Goal: Task Accomplishment & Management: Complete application form

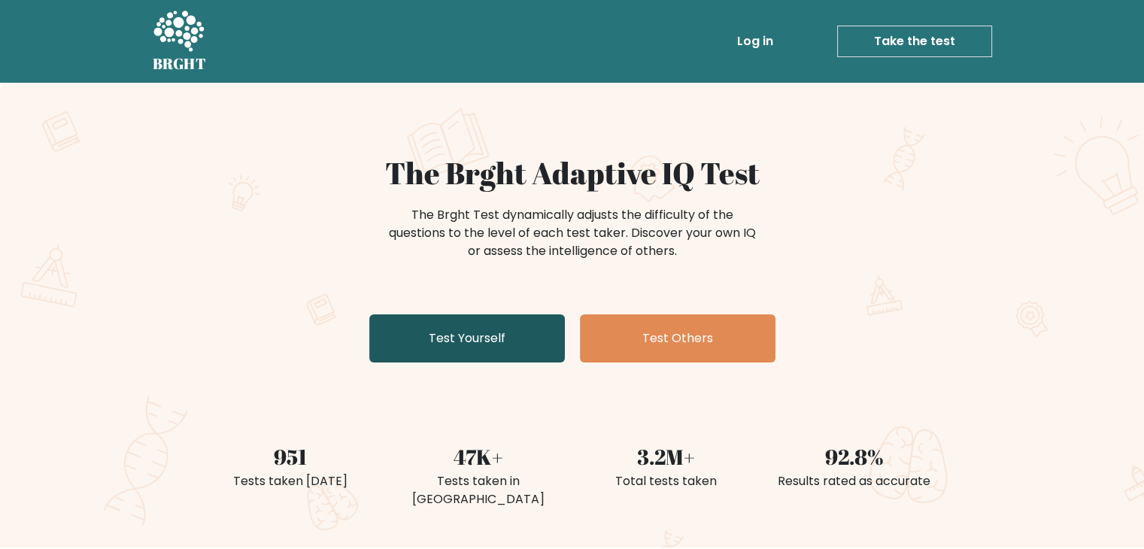
click at [473, 341] on link "Test Yourself" at bounding box center [467, 338] width 196 height 48
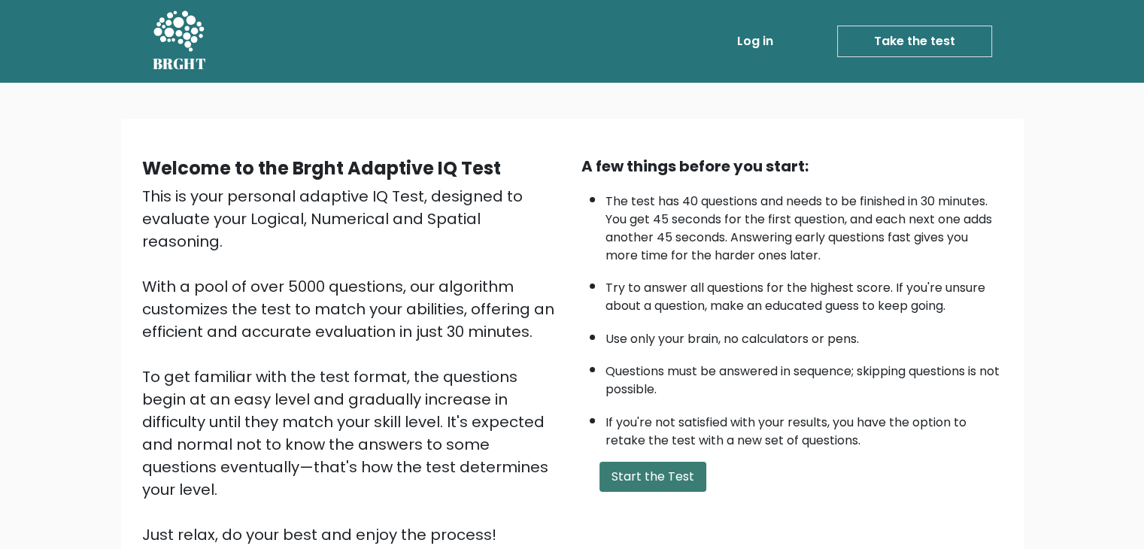
click at [662, 479] on button "Start the Test" at bounding box center [652, 477] width 107 height 30
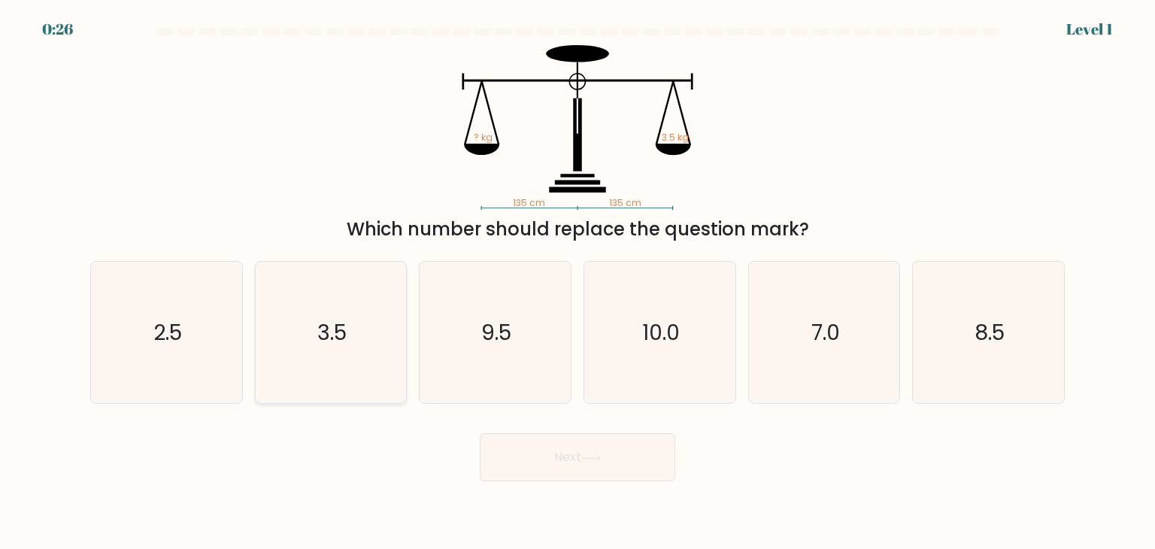
click at [331, 338] on text "3.5" at bounding box center [331, 332] width 29 height 30
click at [578, 282] on input "b. 3.5" at bounding box center [578, 278] width 1 height 8
radio input "true"
click at [536, 455] on button "Next" at bounding box center [578, 457] width 196 height 48
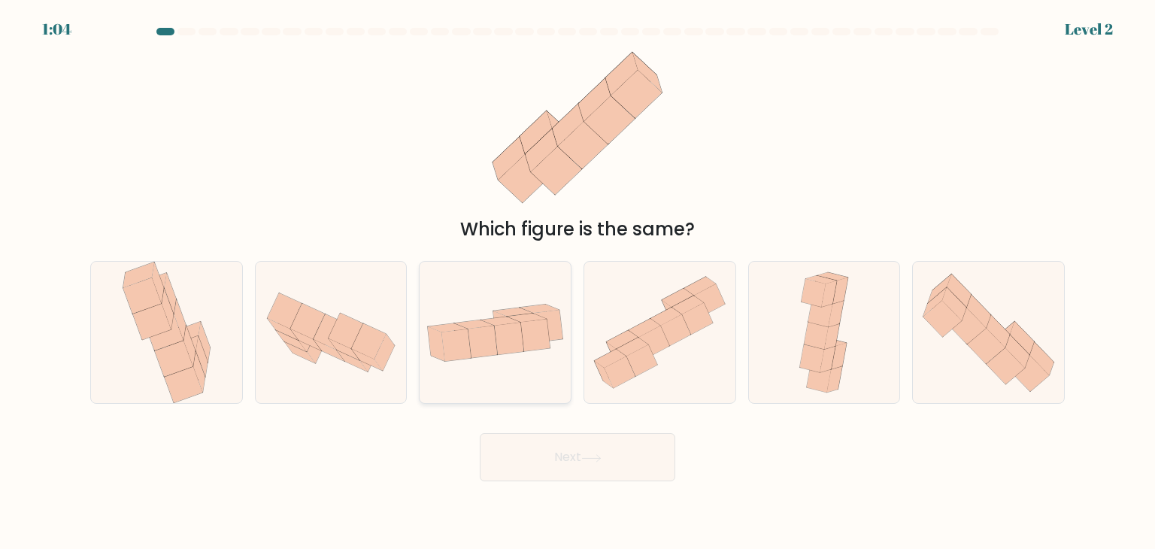
click at [523, 324] on icon at bounding box center [534, 335] width 29 height 32
click at [578, 282] on input "c." at bounding box center [578, 278] width 1 height 8
radio input "true"
click at [549, 452] on button "Next" at bounding box center [578, 457] width 196 height 48
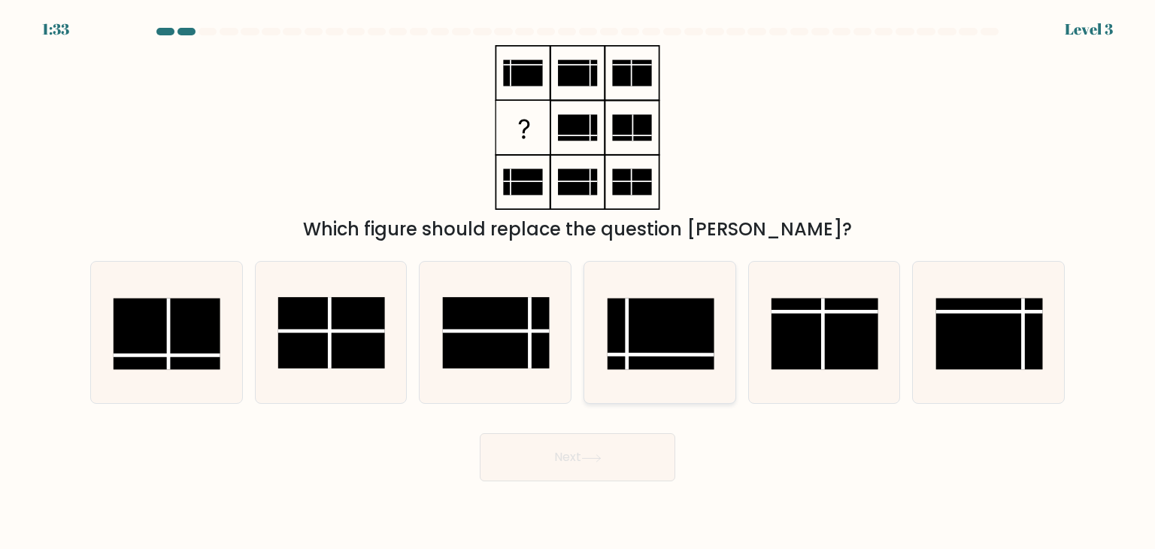
click at [638, 336] on rect at bounding box center [661, 334] width 107 height 71
click at [578, 282] on input "d." at bounding box center [578, 278] width 1 height 8
radio input "true"
click at [602, 484] on body "1:31 Level 3" at bounding box center [577, 274] width 1155 height 549
click at [593, 469] on button "Next" at bounding box center [578, 457] width 196 height 48
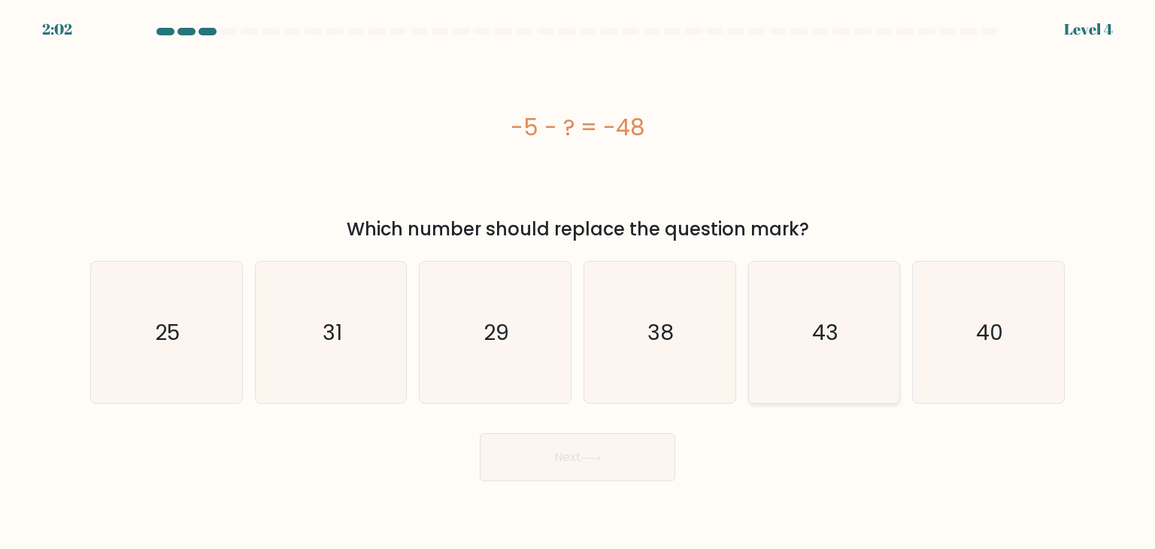
click at [815, 330] on text "43" at bounding box center [825, 332] width 26 height 30
click at [578, 282] on input "e. 43" at bounding box center [578, 278] width 1 height 8
radio input "true"
click at [626, 448] on button "Next" at bounding box center [578, 457] width 196 height 48
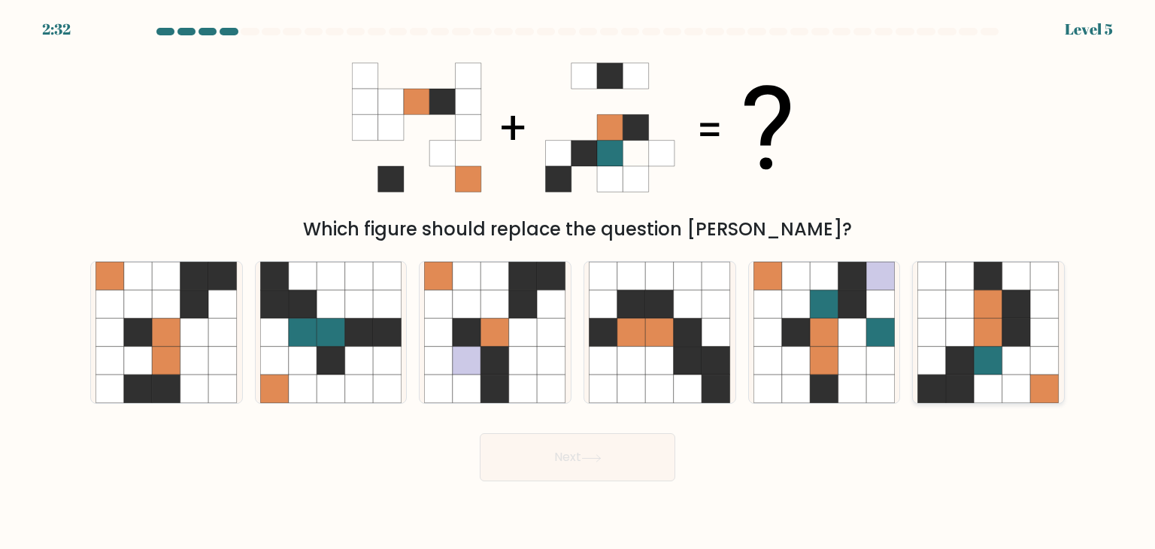
click at [1015, 323] on icon at bounding box center [1016, 332] width 29 height 29
click at [578, 282] on input "f." at bounding box center [578, 278] width 1 height 8
radio input "true"
click at [571, 443] on button "Next" at bounding box center [578, 457] width 196 height 48
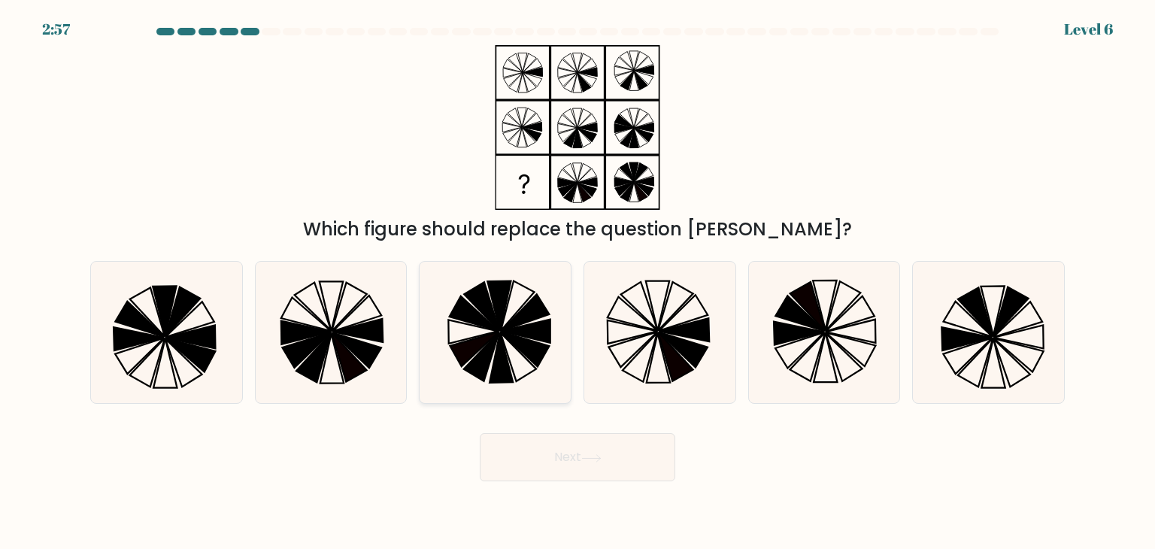
click at [491, 327] on icon at bounding box center [474, 313] width 49 height 35
click at [578, 282] on input "c." at bounding box center [578, 278] width 1 height 8
radio input "true"
click at [614, 455] on button "Next" at bounding box center [578, 457] width 196 height 48
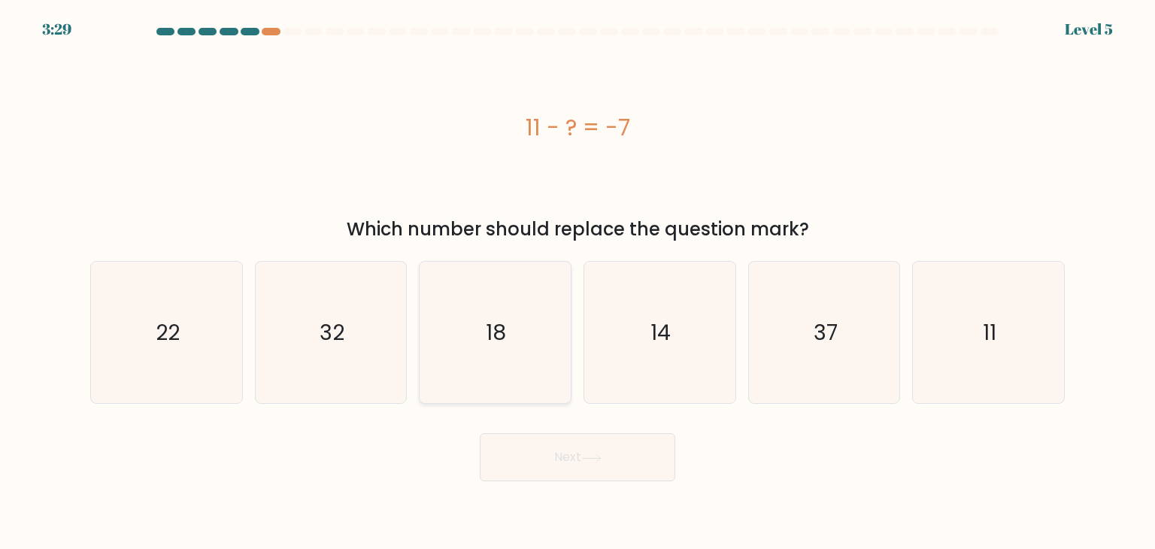
click at [497, 339] on text "18" at bounding box center [497, 332] width 20 height 30
click at [578, 282] on input "c. 18" at bounding box center [578, 278] width 1 height 8
radio input "true"
drag, startPoint x: 605, startPoint y: 458, endPoint x: 612, endPoint y: 441, distance: 18.2
click at [602, 456] on icon at bounding box center [591, 458] width 20 height 8
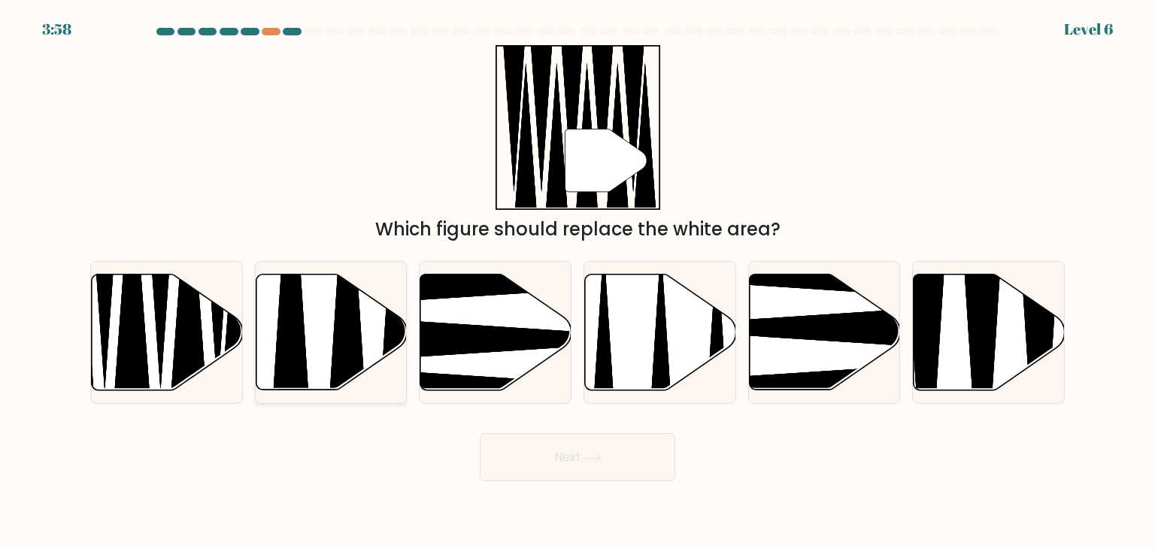
click at [305, 344] on icon at bounding box center [290, 271] width 39 height 300
click at [578, 282] on input "b." at bounding box center [578, 278] width 1 height 8
radio input "true"
click at [552, 450] on button "Next" at bounding box center [578, 457] width 196 height 48
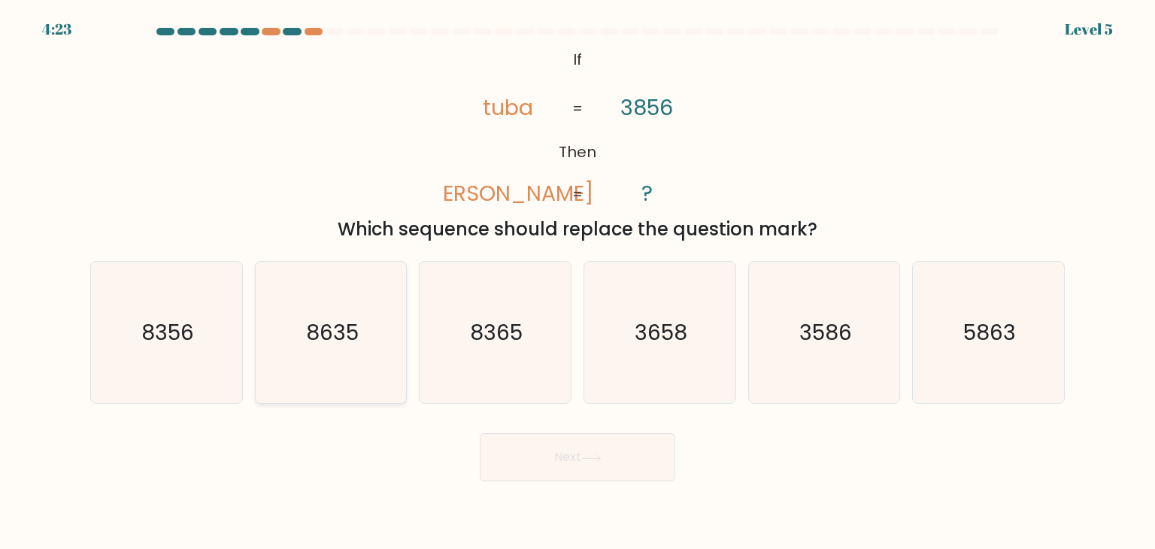
click at [325, 332] on text "8635" at bounding box center [332, 332] width 53 height 30
click at [578, 282] on input "b. 8635" at bounding box center [578, 278] width 1 height 8
radio input "true"
click at [589, 458] on icon at bounding box center [591, 457] width 18 height 7
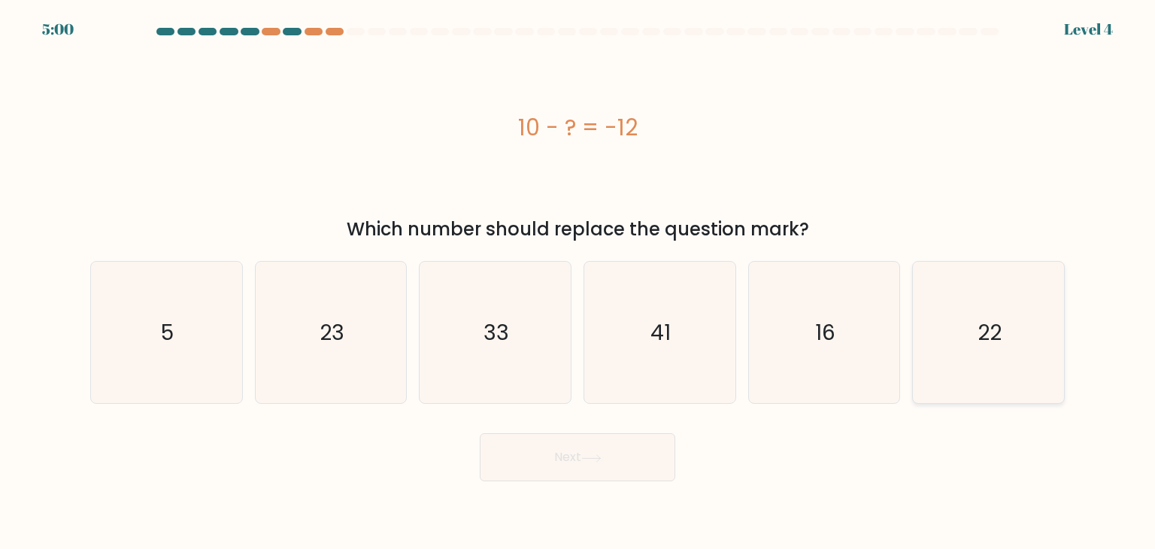
click at [998, 337] on text "22" at bounding box center [990, 332] width 24 height 30
click at [578, 282] on input "f. 22" at bounding box center [578, 278] width 1 height 8
radio input "true"
click at [624, 456] on button "Next" at bounding box center [578, 457] width 196 height 48
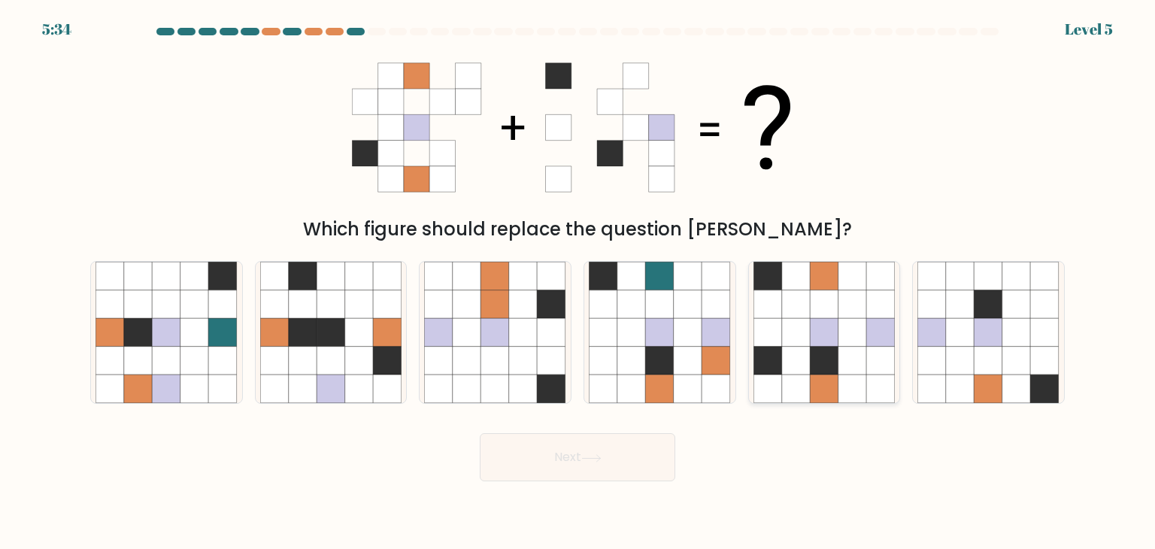
click at [815, 357] on icon at bounding box center [824, 361] width 29 height 29
click at [578, 282] on input "e." at bounding box center [578, 278] width 1 height 8
radio input "true"
click at [572, 447] on button "Next" at bounding box center [578, 457] width 196 height 48
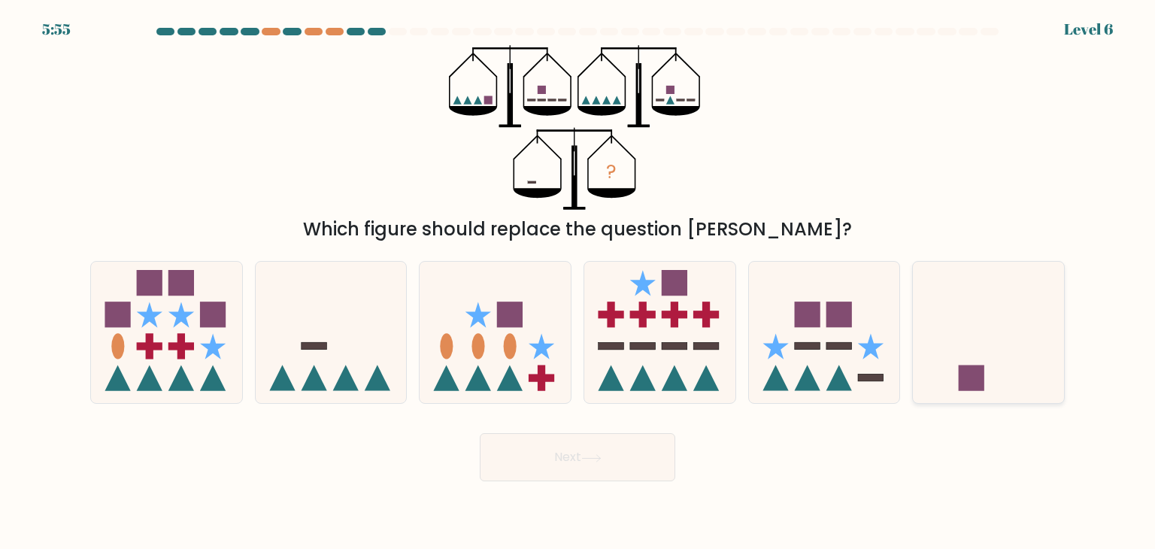
click at [977, 375] on rect at bounding box center [972, 378] width 26 height 26
click at [578, 282] on input "f." at bounding box center [578, 278] width 1 height 8
radio input "true"
drag, startPoint x: 543, startPoint y: 456, endPoint x: 569, endPoint y: 444, distance: 29.3
click at [543, 456] on button "Next" at bounding box center [578, 457] width 196 height 48
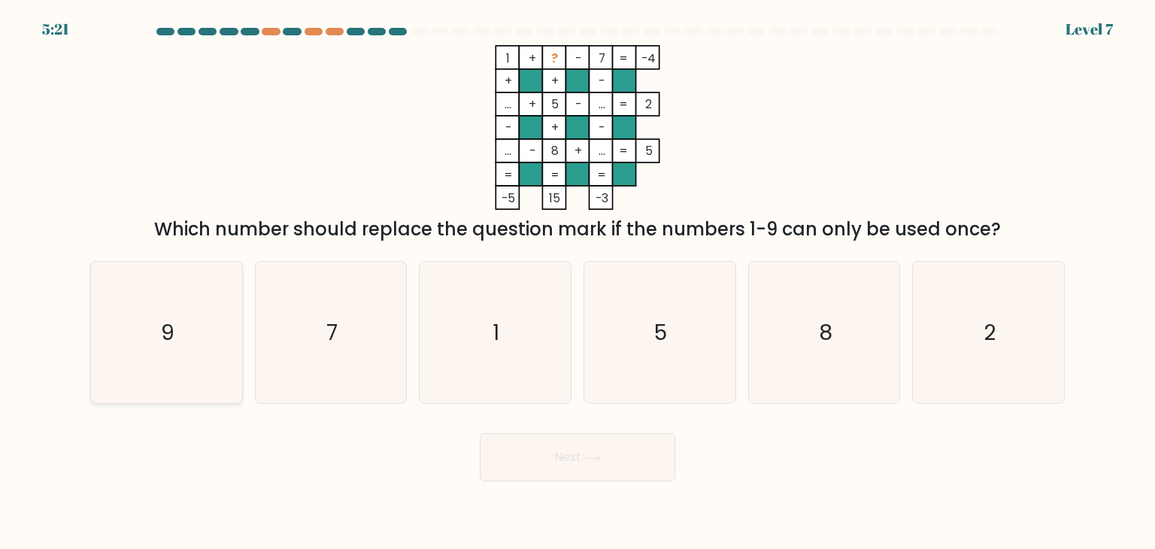
click at [181, 335] on icon "9" at bounding box center [166, 332] width 141 height 141
click at [578, 282] on input "a. 9" at bounding box center [578, 278] width 1 height 8
radio input "true"
drag, startPoint x: 636, startPoint y: 449, endPoint x: 653, endPoint y: 428, distance: 26.8
click at [638, 449] on button "Next" at bounding box center [578, 457] width 196 height 48
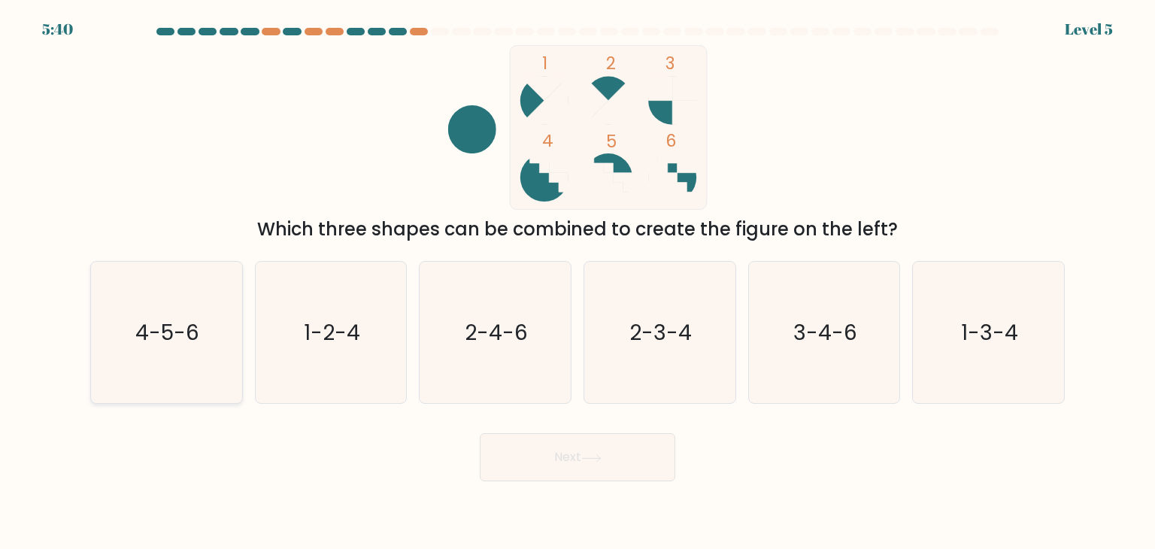
click at [158, 323] on text "4-5-6" at bounding box center [168, 332] width 64 height 30
click at [578, 282] on input "a. 4-5-6" at bounding box center [578, 278] width 1 height 8
radio input "true"
click at [602, 461] on icon at bounding box center [591, 458] width 20 height 8
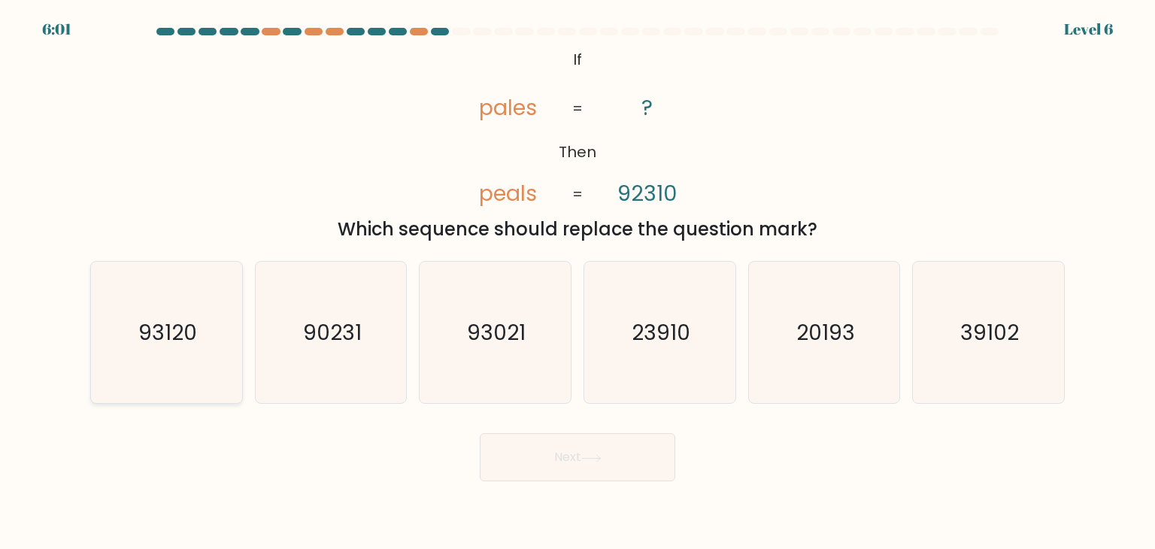
click at [146, 335] on text "93120" at bounding box center [167, 332] width 59 height 30
click at [578, 282] on input "a. 93120" at bounding box center [578, 278] width 1 height 8
radio input "true"
click at [559, 464] on button "Next" at bounding box center [578, 457] width 196 height 48
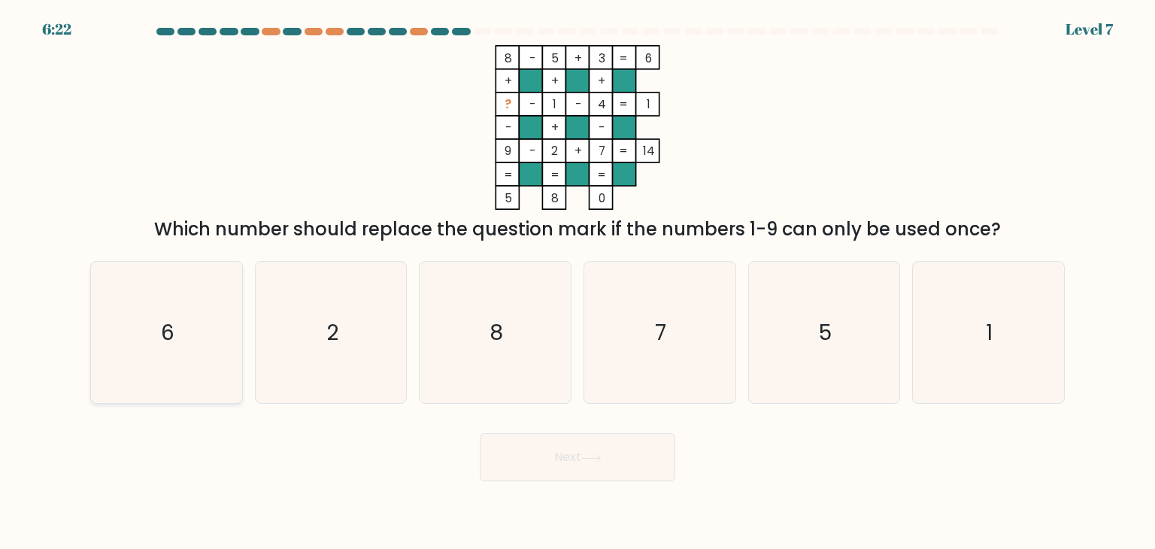
click at [167, 326] on text "6" at bounding box center [168, 332] width 14 height 30
click at [578, 282] on input "a. 6" at bounding box center [578, 278] width 1 height 8
radio input "true"
click at [569, 465] on button "Next" at bounding box center [578, 457] width 196 height 48
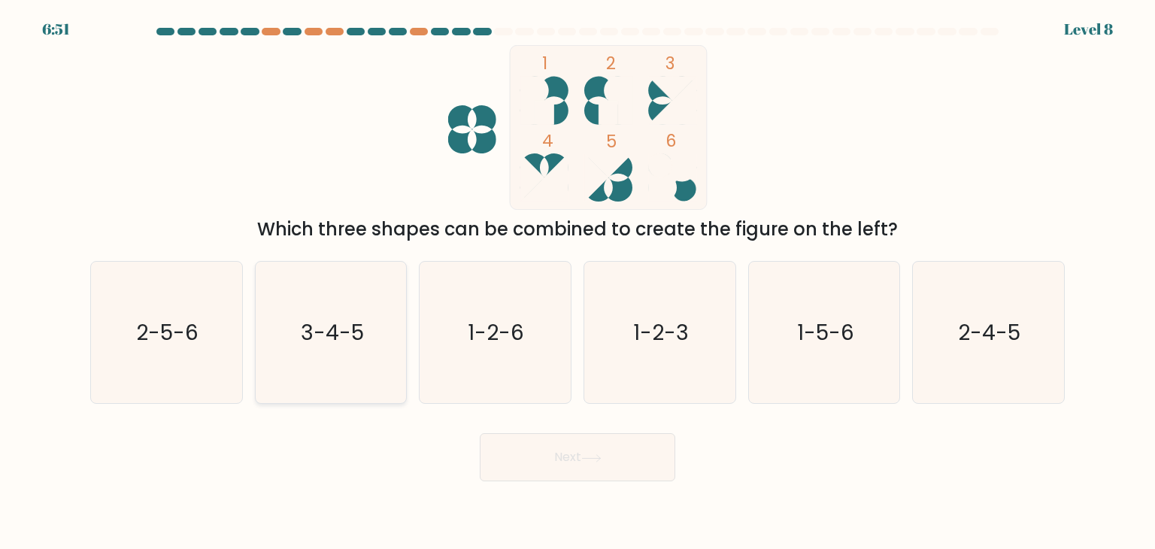
click at [329, 336] on text "3-4-5" at bounding box center [332, 332] width 63 height 30
click at [578, 282] on input "b. 3-4-5" at bounding box center [578, 278] width 1 height 8
radio input "true"
click at [648, 461] on button "Next" at bounding box center [578, 457] width 196 height 48
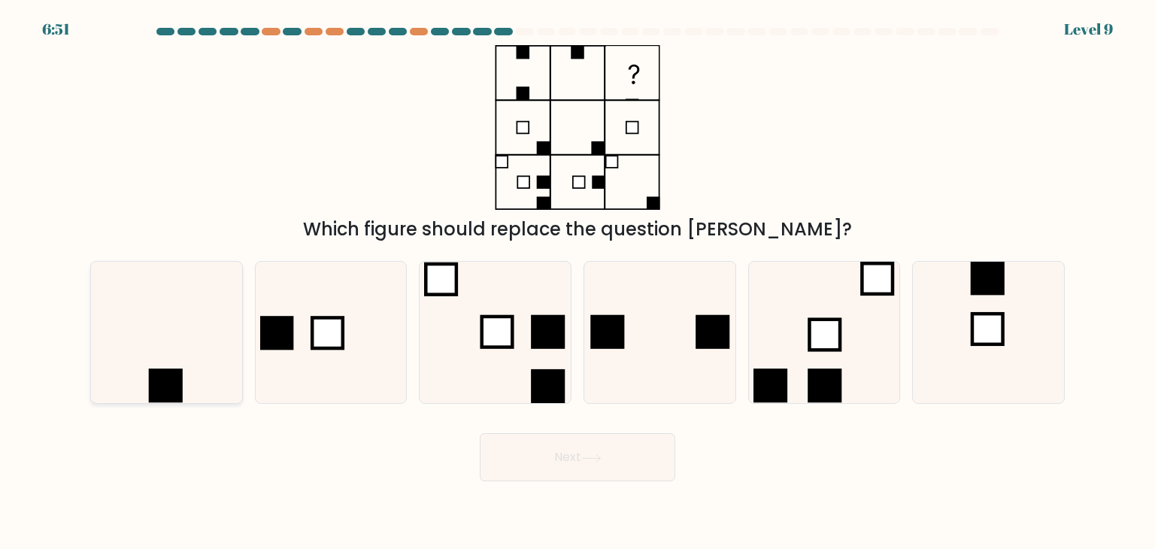
click at [223, 364] on icon at bounding box center [166, 332] width 141 height 141
click at [578, 282] on input "a." at bounding box center [578, 278] width 1 height 8
radio input "true"
click at [590, 457] on icon at bounding box center [591, 458] width 20 height 8
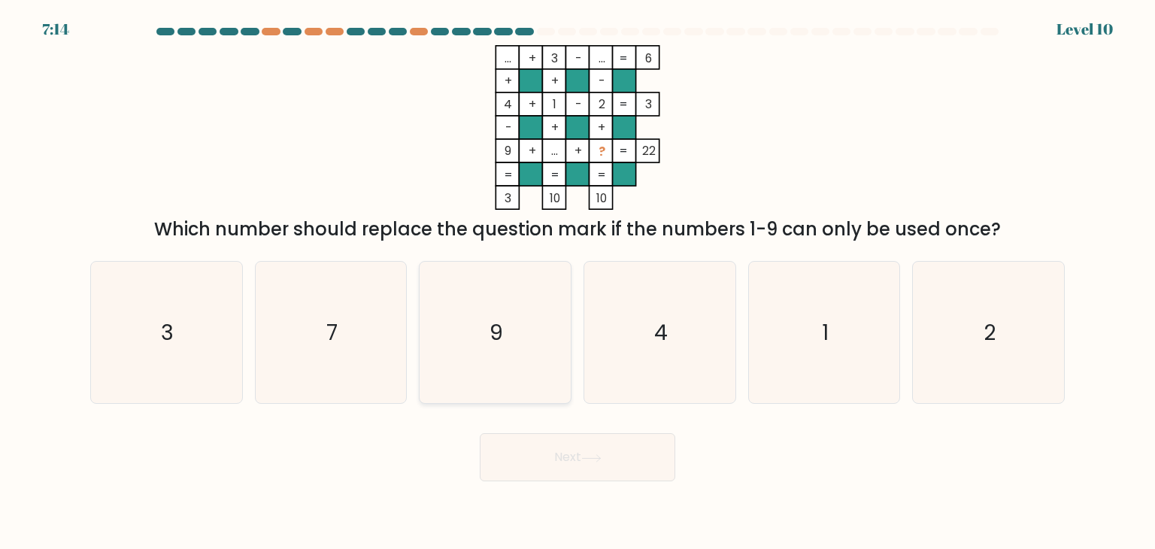
click at [496, 341] on text "9" at bounding box center [497, 332] width 14 height 30
click at [578, 282] on input "c. 9" at bounding box center [578, 278] width 1 height 8
radio input "true"
click at [573, 463] on button "Next" at bounding box center [578, 457] width 196 height 48
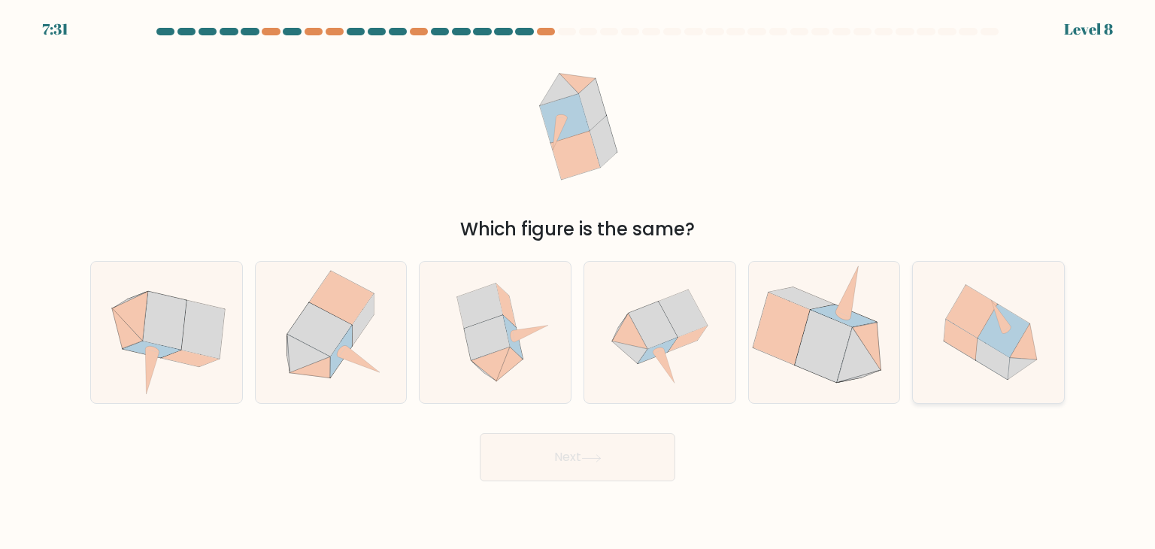
click at [1002, 359] on icon at bounding box center [993, 358] width 34 height 41
click at [578, 282] on input "f." at bounding box center [578, 278] width 1 height 8
radio input "true"
click at [563, 458] on button "Next" at bounding box center [578, 457] width 196 height 48
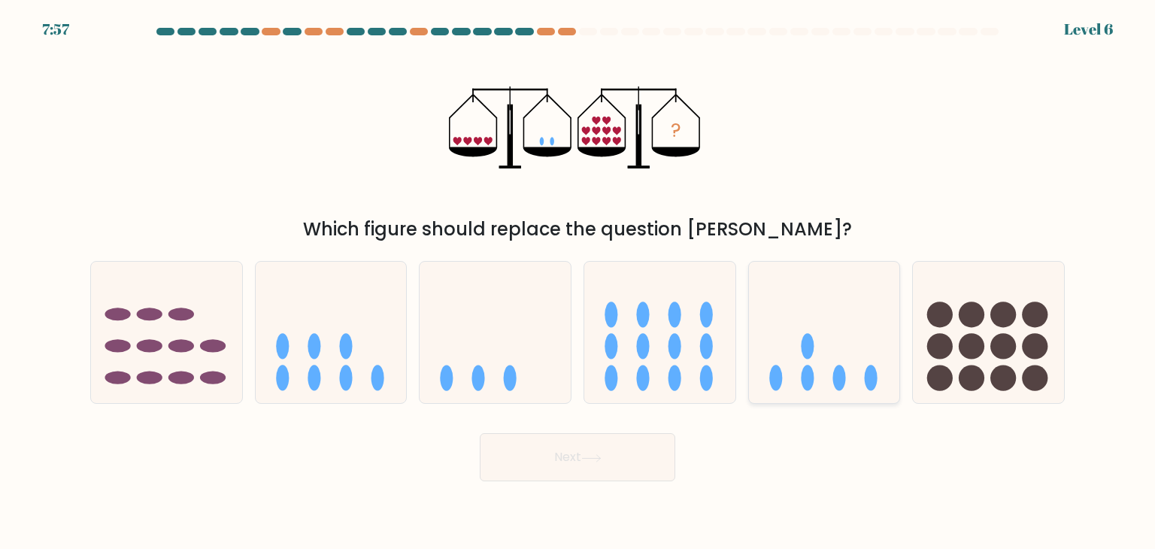
click at [834, 341] on icon at bounding box center [824, 332] width 151 height 125
click at [578, 282] on input "e." at bounding box center [578, 278] width 1 height 8
radio input "true"
click at [544, 467] on button "Next" at bounding box center [578, 457] width 196 height 48
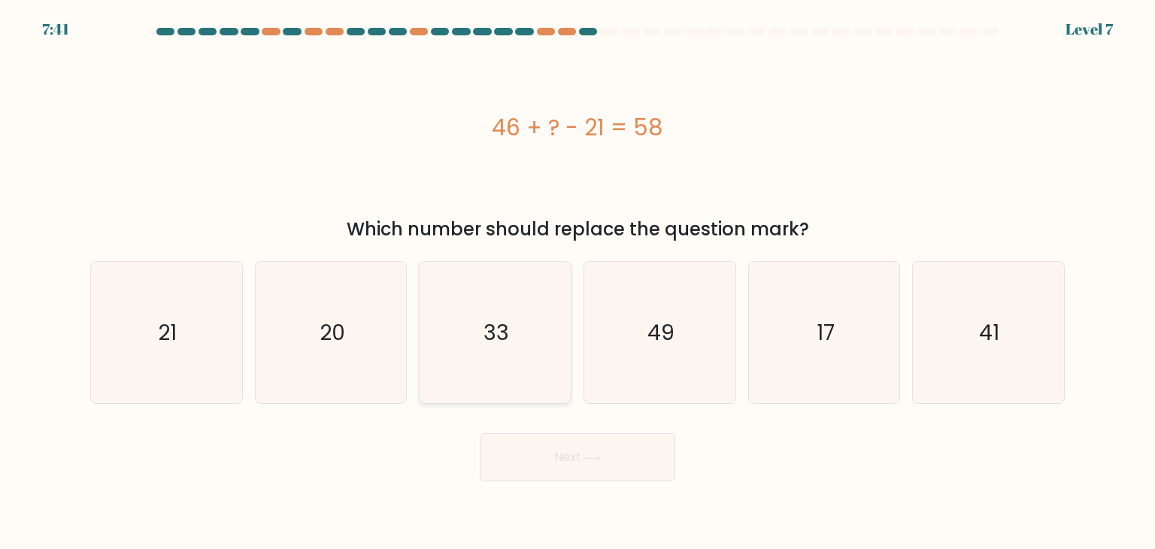
click at [499, 351] on icon "33" at bounding box center [494, 332] width 141 height 141
click at [578, 282] on input "c. 33" at bounding box center [578, 278] width 1 height 8
radio input "true"
click at [576, 476] on button "Next" at bounding box center [578, 457] width 196 height 48
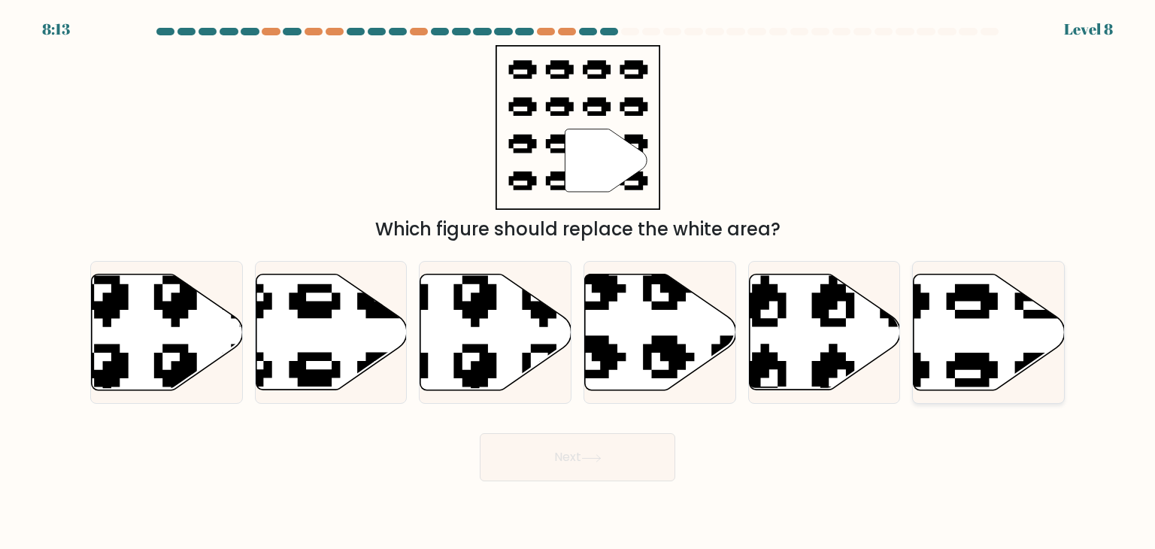
click at [969, 337] on icon at bounding box center [989, 332] width 151 height 116
click at [578, 282] on input "f." at bounding box center [578, 278] width 1 height 8
radio input "true"
click at [584, 467] on button "Next" at bounding box center [578, 457] width 196 height 48
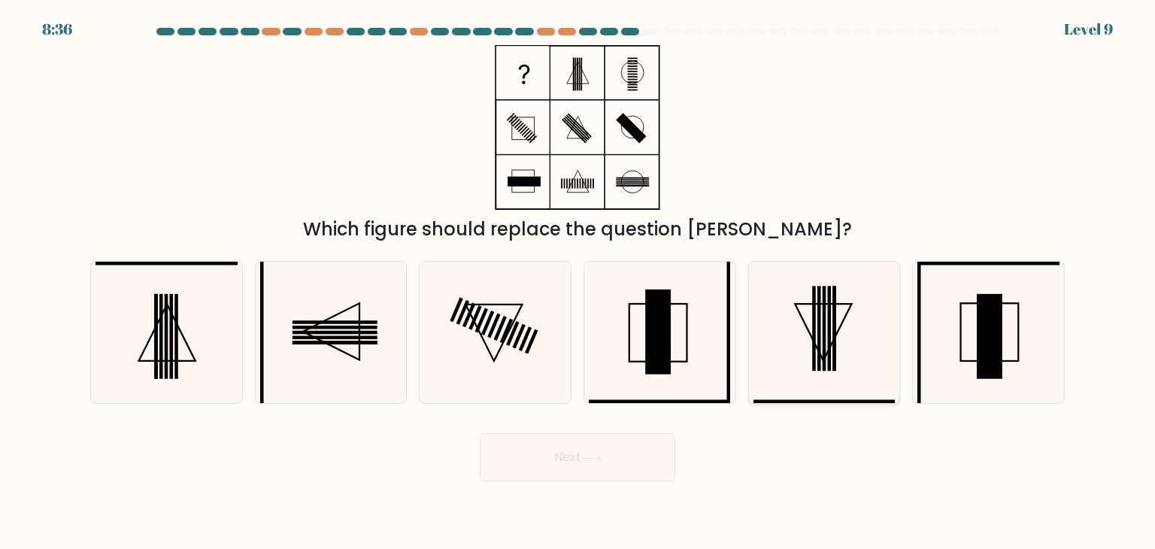
click at [881, 314] on icon at bounding box center [824, 332] width 141 height 141
click at [578, 282] on input "e." at bounding box center [578, 278] width 1 height 8
radio input "true"
click at [635, 471] on button "Next" at bounding box center [578, 457] width 196 height 48
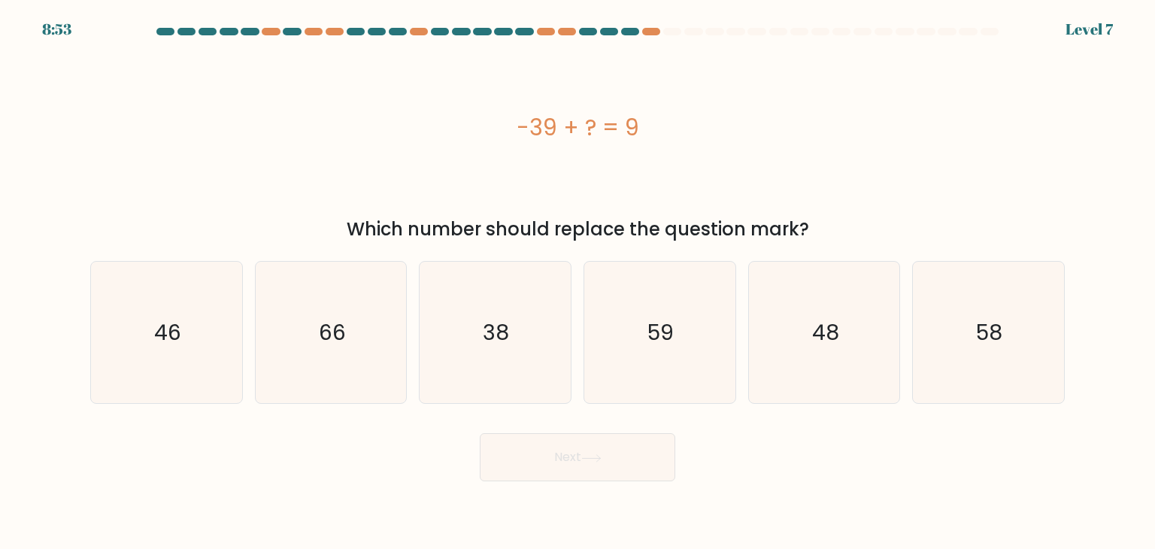
drag, startPoint x: 509, startPoint y: 332, endPoint x: 573, endPoint y: 392, distance: 87.3
click at [513, 333] on icon "38" at bounding box center [494, 332] width 141 height 141
click at [578, 282] on input "c. 38" at bounding box center [578, 278] width 1 height 8
radio input "true"
click at [575, 462] on button "Next" at bounding box center [578, 457] width 196 height 48
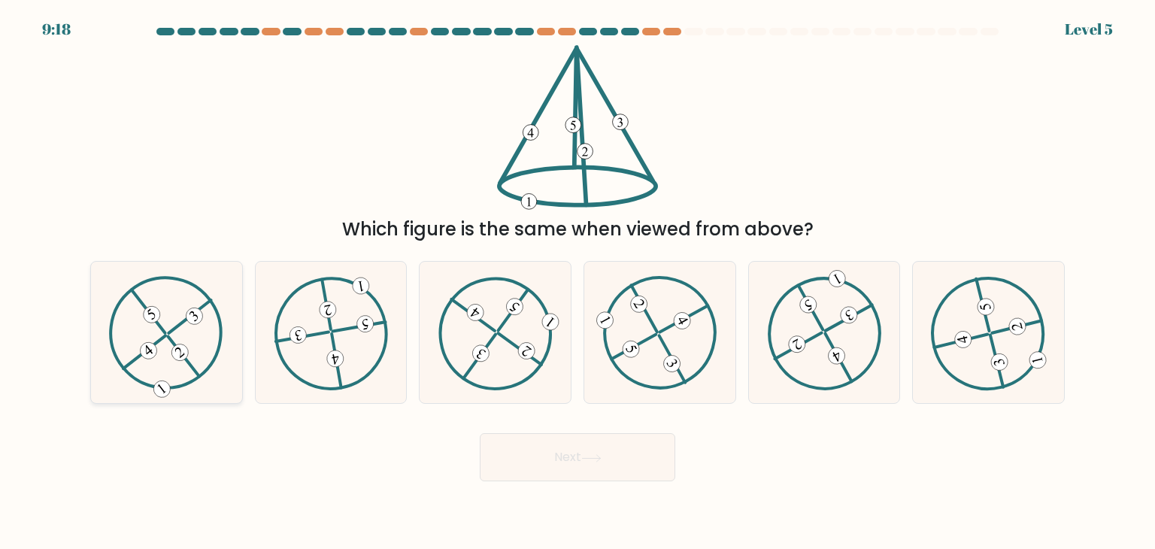
click at [166, 368] on icon at bounding box center [166, 333] width 114 height 114
click at [578, 282] on input "a." at bounding box center [578, 278] width 1 height 8
radio input "true"
click at [550, 465] on button "Next" at bounding box center [578, 457] width 196 height 48
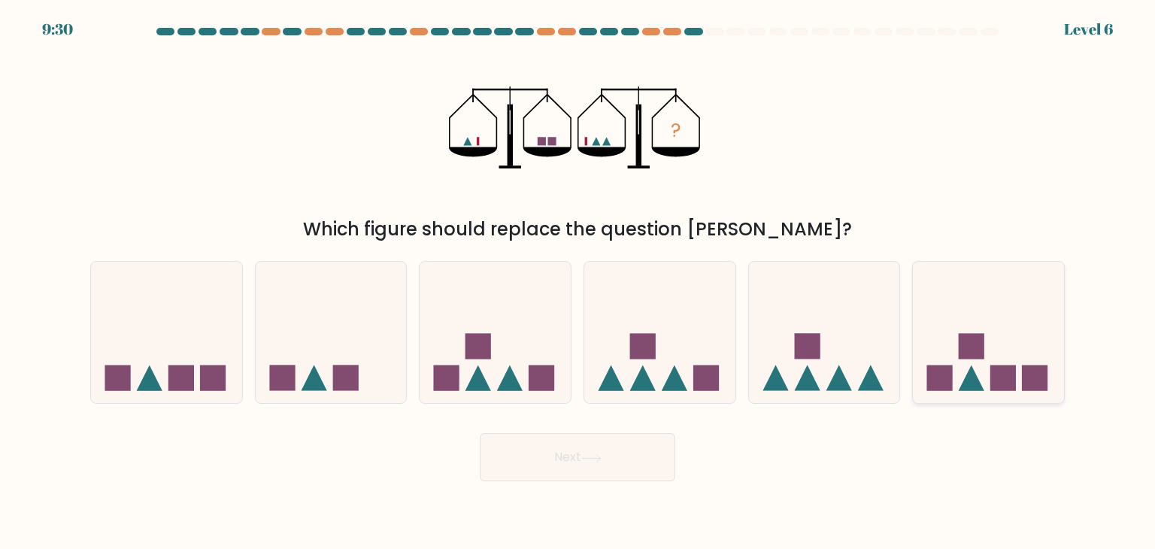
click at [1015, 382] on rect at bounding box center [1003, 378] width 26 height 26
click at [578, 282] on input "f." at bounding box center [578, 278] width 1 height 8
radio input "true"
click at [578, 451] on button "Next" at bounding box center [578, 457] width 196 height 48
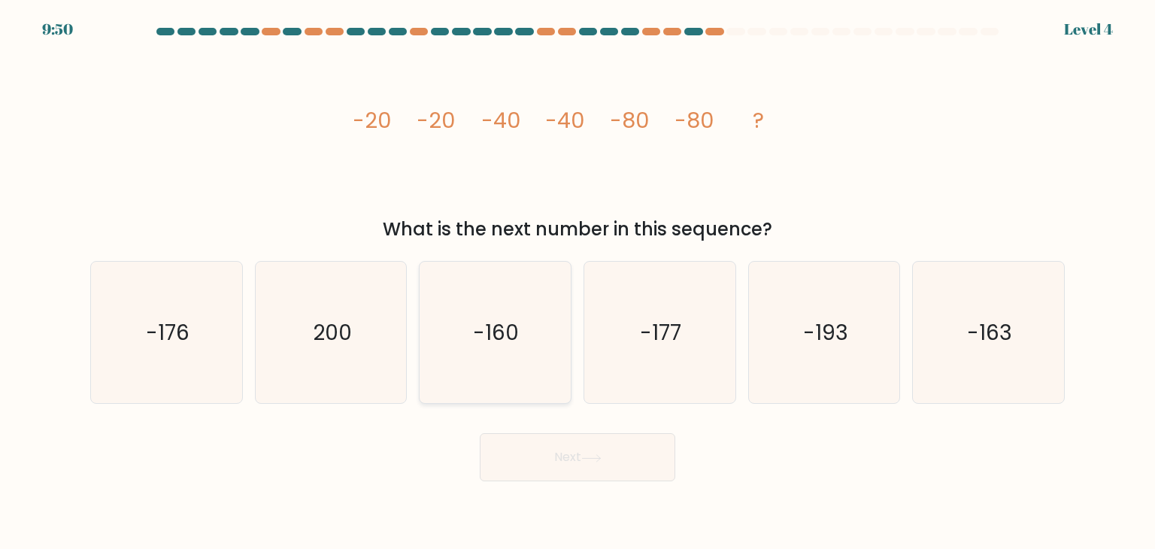
drag, startPoint x: 499, startPoint y: 338, endPoint x: 553, endPoint y: 363, distance: 59.9
click at [499, 338] on text "-160" at bounding box center [497, 332] width 46 height 30
click at [578, 282] on input "c. -160" at bounding box center [578, 278] width 1 height 8
radio input "true"
click at [587, 453] on button "Next" at bounding box center [578, 457] width 196 height 48
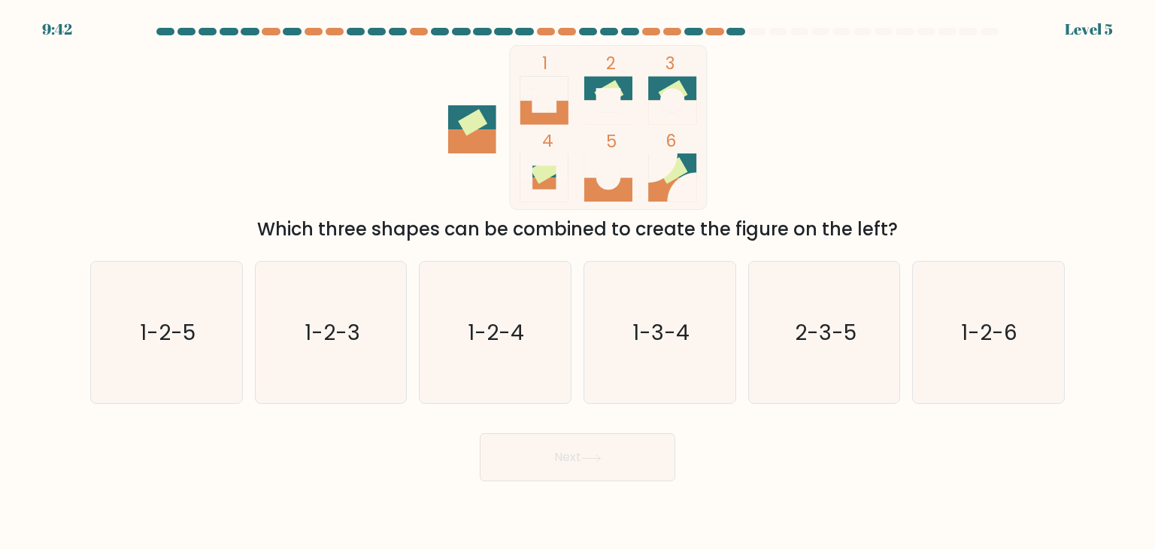
click at [541, 180] on rect at bounding box center [544, 170] width 29 height 26
drag, startPoint x: 496, startPoint y: 322, endPoint x: 505, endPoint y: 331, distance: 12.8
click at [503, 331] on text "1-2-4" at bounding box center [497, 332] width 56 height 30
click at [578, 282] on input "c. 1-2-4" at bounding box center [578, 278] width 1 height 8
radio input "true"
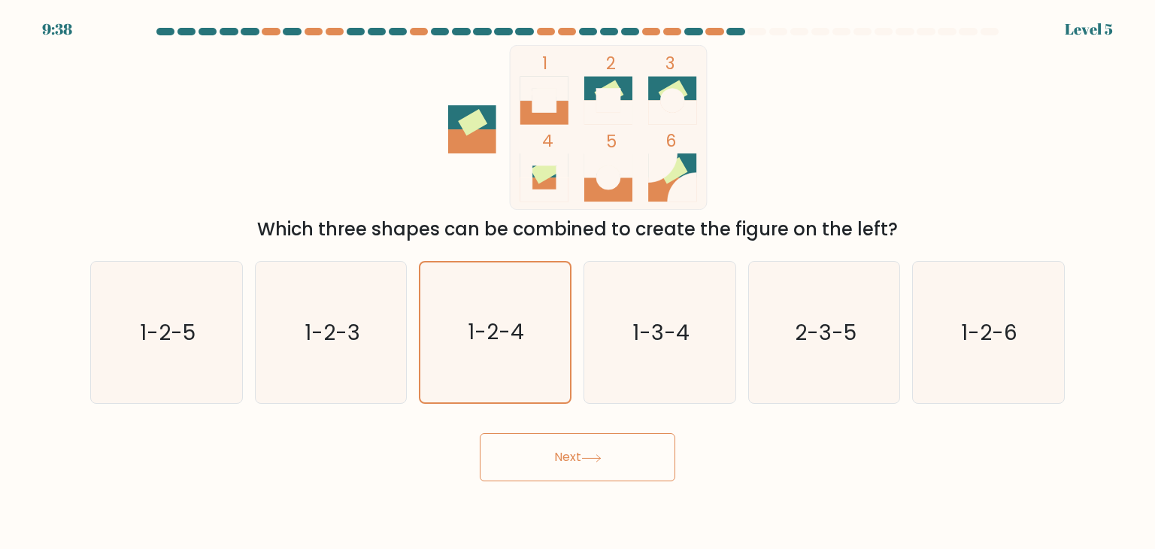
click at [583, 454] on button "Next" at bounding box center [578, 457] width 196 height 48
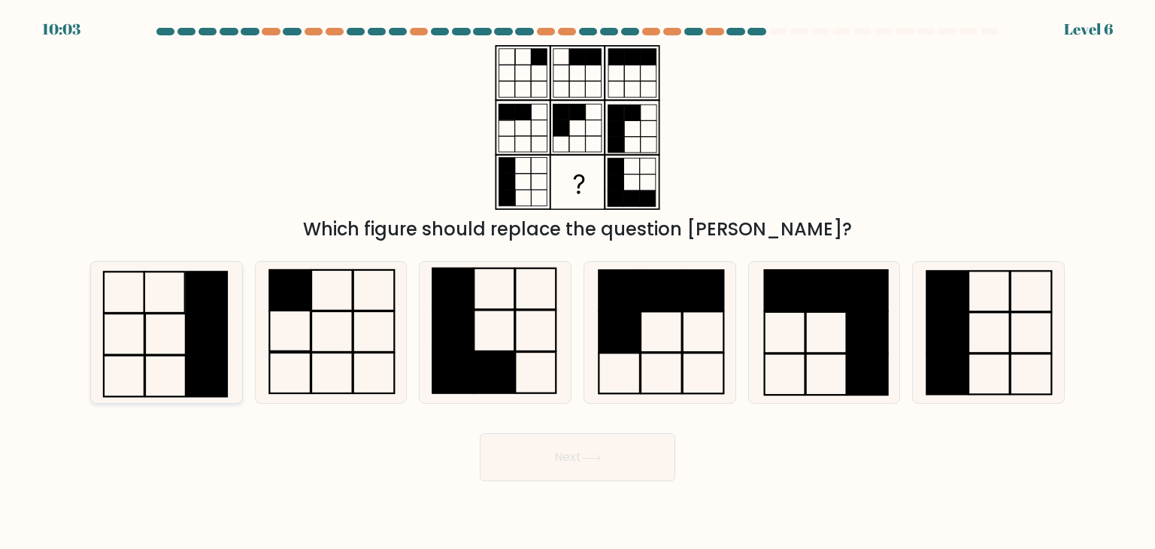
click at [165, 358] on icon at bounding box center [166, 332] width 141 height 141
click at [578, 282] on input "a." at bounding box center [578, 278] width 1 height 8
radio input "true"
click at [526, 463] on button "Next" at bounding box center [578, 457] width 196 height 48
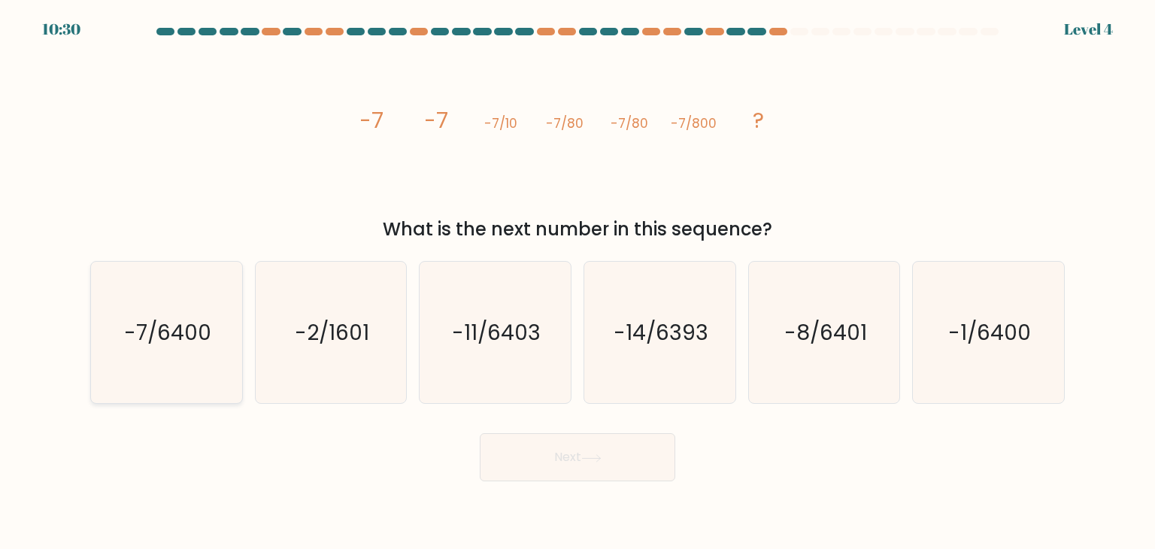
click at [177, 339] on text "-7/6400" at bounding box center [167, 332] width 87 height 30
click at [578, 282] on input "a. -7/6400" at bounding box center [578, 278] width 1 height 8
radio input "true"
click at [616, 458] on button "Next" at bounding box center [578, 457] width 196 height 48
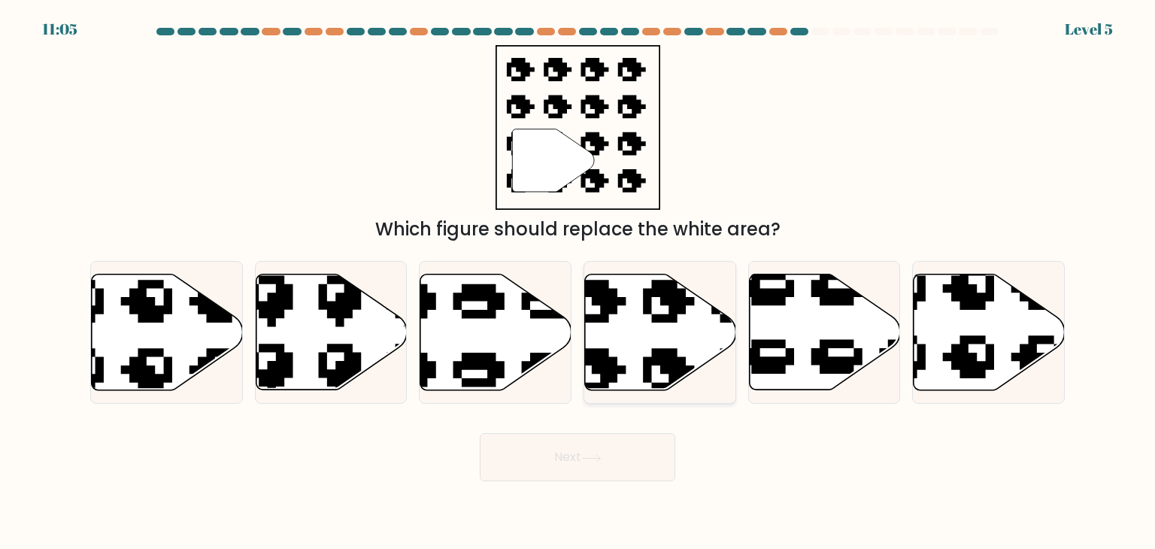
click at [668, 362] on icon at bounding box center [703, 267] width 256 height 248
click at [578, 282] on input "d." at bounding box center [578, 278] width 1 height 8
radio input "true"
click at [584, 455] on button "Next" at bounding box center [578, 457] width 196 height 48
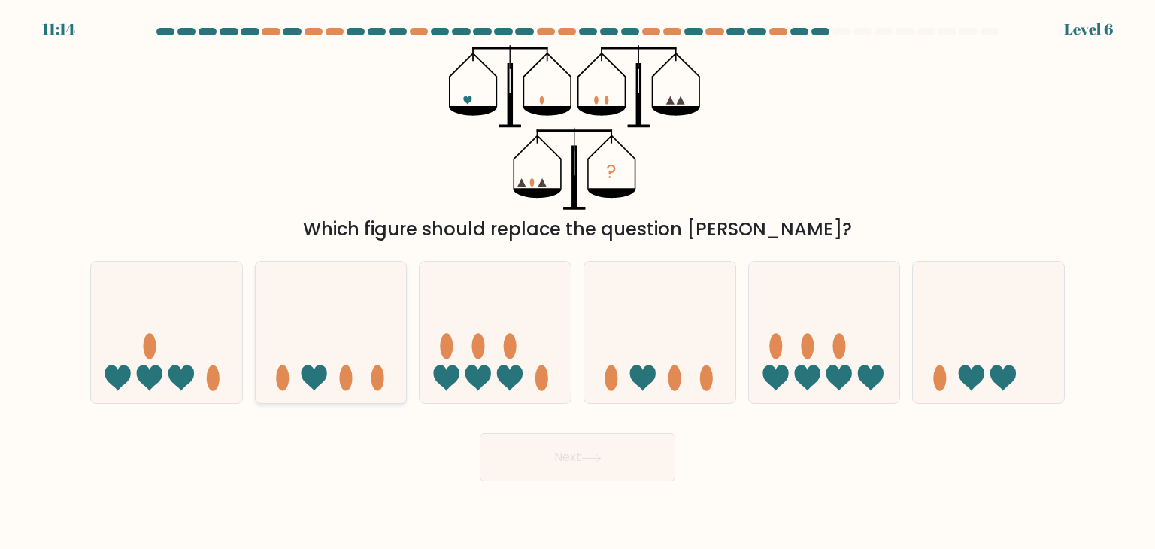
click at [319, 371] on icon at bounding box center [314, 378] width 26 height 26
click at [578, 282] on input "b." at bounding box center [578, 278] width 1 height 8
radio input "true"
click at [555, 461] on button "Next" at bounding box center [578, 457] width 196 height 48
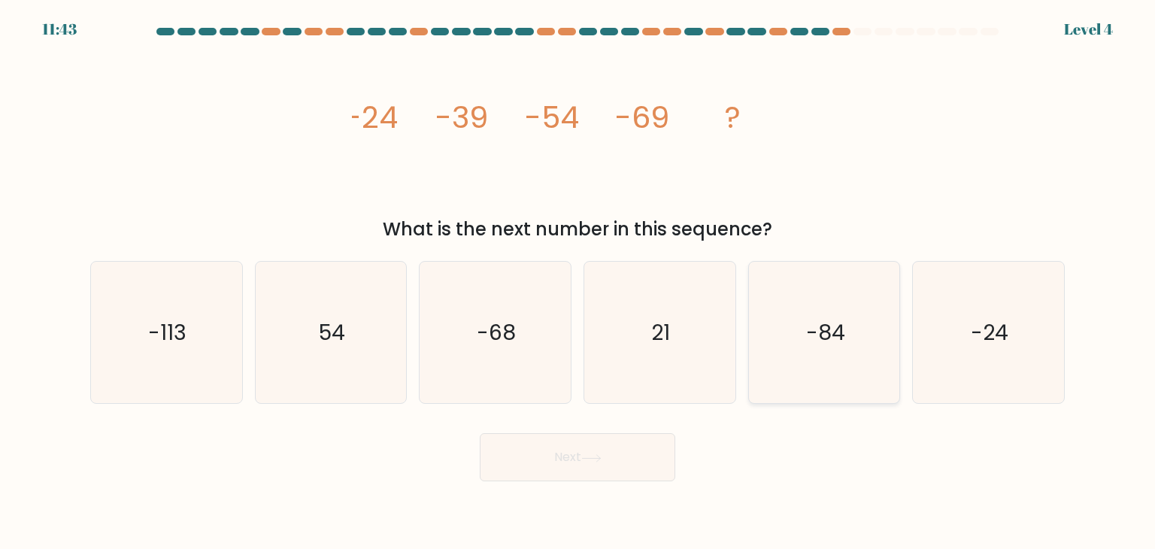
click at [820, 335] on text "-84" at bounding box center [825, 332] width 39 height 30
click at [578, 282] on input "e. -84" at bounding box center [578, 278] width 1 height 8
radio input "true"
click at [525, 458] on button "Next" at bounding box center [578, 457] width 196 height 48
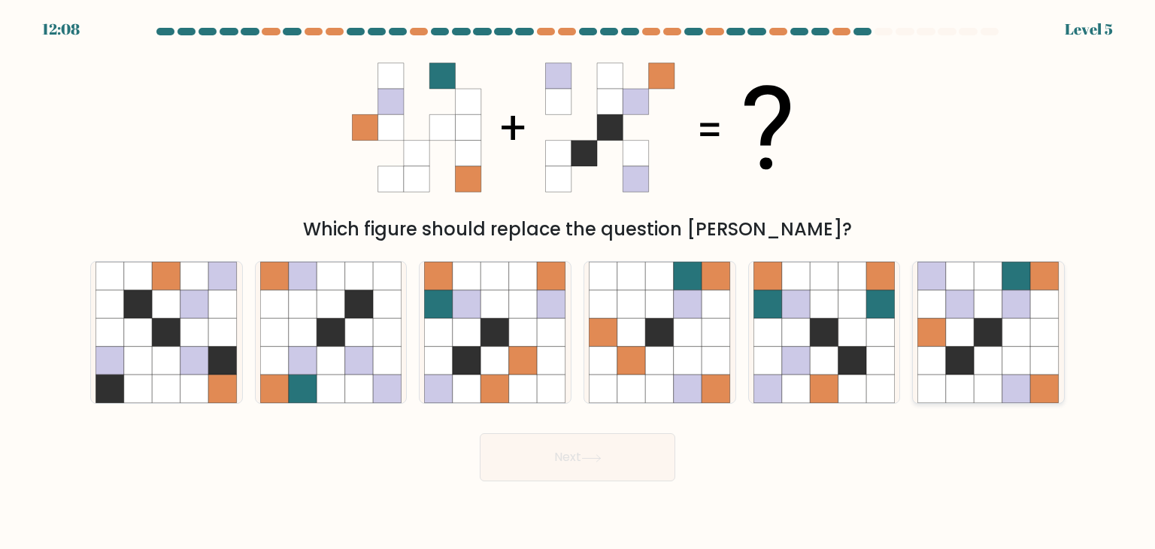
click at [1021, 353] on icon at bounding box center [1016, 361] width 29 height 29
click at [578, 282] on input "f." at bounding box center [578, 278] width 1 height 8
radio input "true"
click at [655, 457] on button "Next" at bounding box center [578, 457] width 196 height 48
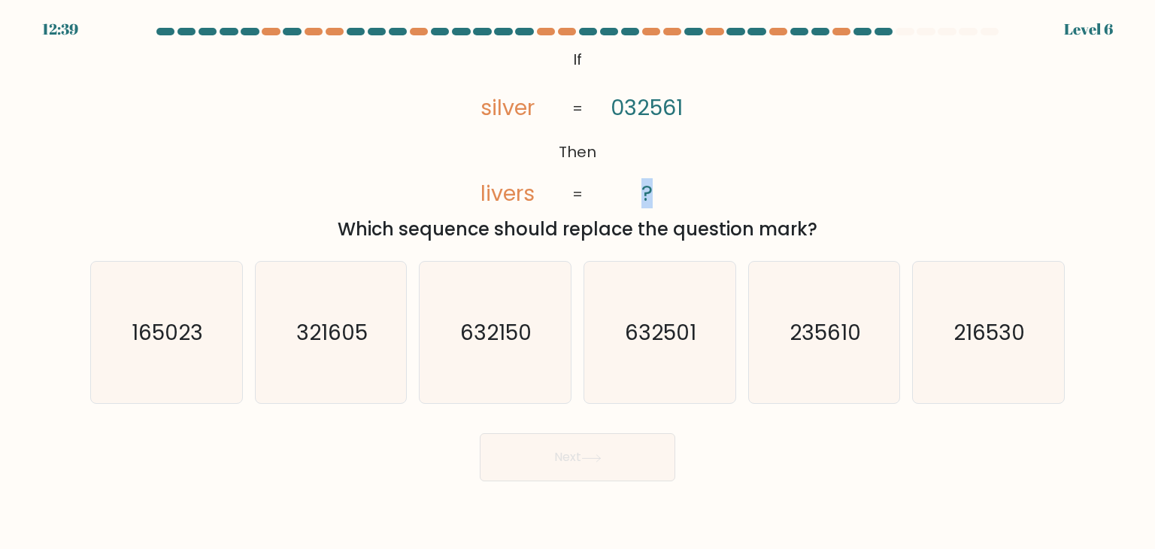
drag, startPoint x: 648, startPoint y: 151, endPoint x: 636, endPoint y: 156, distance: 12.4
click at [638, 156] on icon "@import url('https://fonts.googleapis.com/css?family=Abril+Fatface:400,100,100i…" at bounding box center [578, 127] width 268 height 165
drag, startPoint x: 839, startPoint y: 333, endPoint x: 786, endPoint y: 365, distance: 61.4
click at [835, 337] on text "235610" at bounding box center [825, 332] width 71 height 30
click at [578, 282] on input "e. 235610" at bounding box center [578, 278] width 1 height 8
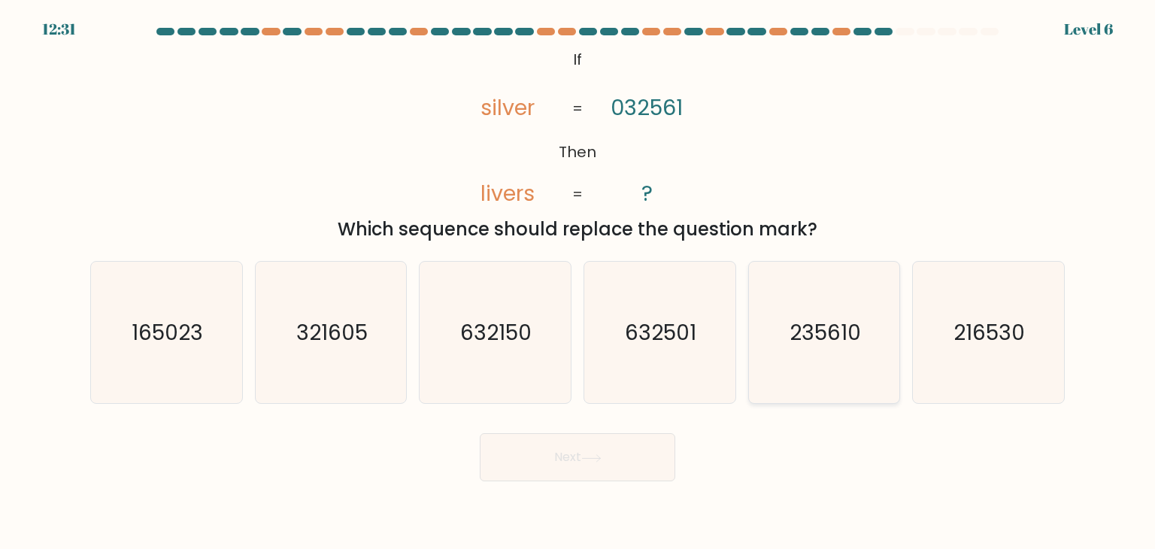
radio input "true"
click at [529, 442] on button "Next" at bounding box center [578, 457] width 196 height 48
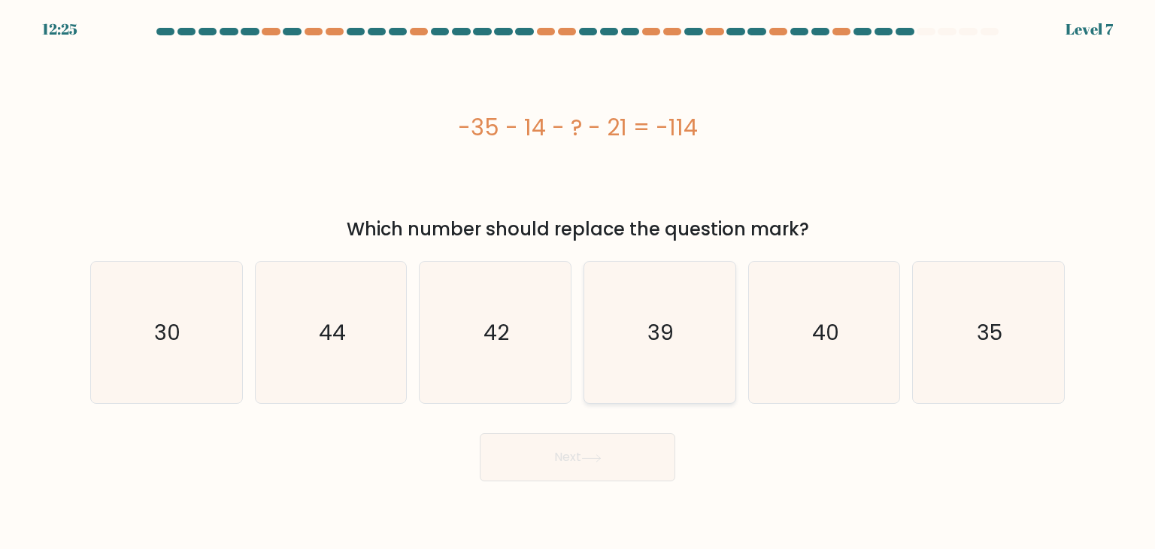
click at [674, 326] on icon "39" at bounding box center [659, 332] width 141 height 141
click at [578, 282] on input "d. 39" at bounding box center [578, 278] width 1 height 8
radio input "true"
click at [572, 469] on button "Next" at bounding box center [578, 457] width 196 height 48
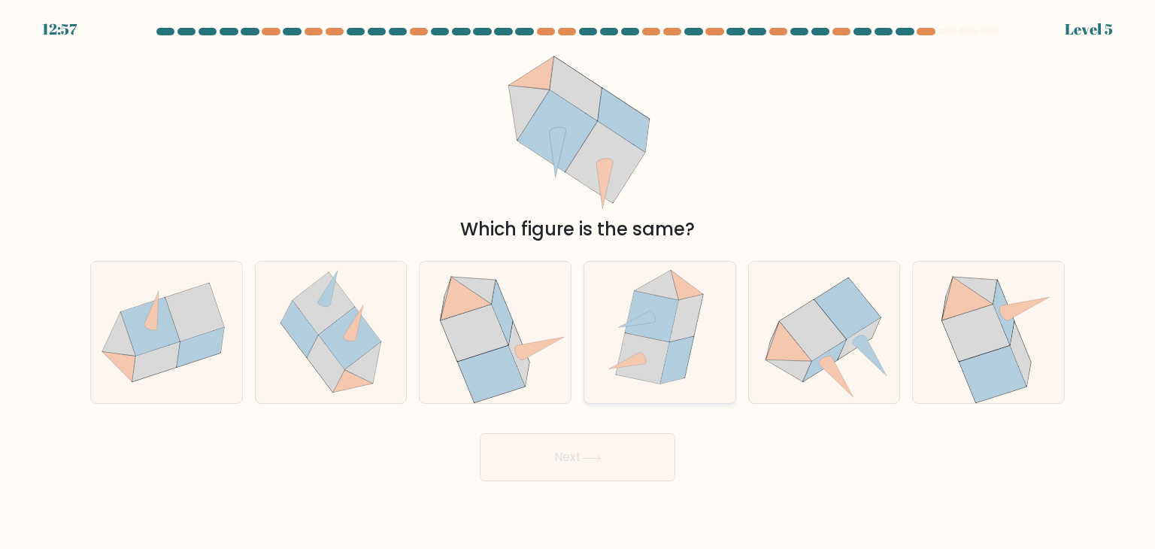
click at [639, 336] on icon at bounding box center [642, 358] width 53 height 50
click at [578, 282] on input "d." at bounding box center [578, 278] width 1 height 8
radio input "true"
click at [544, 469] on button "Next" at bounding box center [578, 457] width 196 height 48
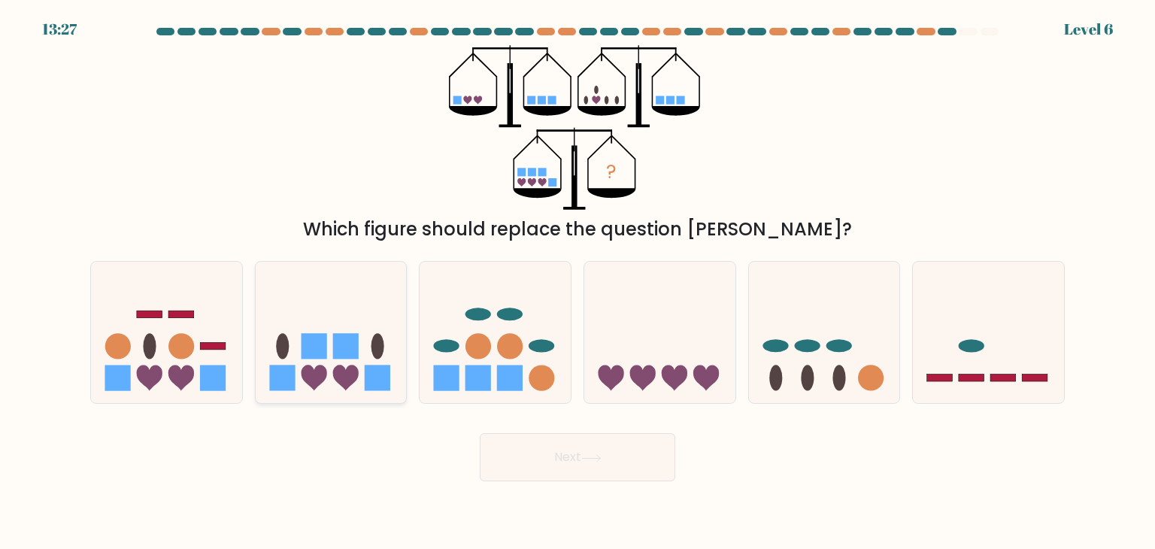
click at [323, 368] on icon at bounding box center [314, 378] width 26 height 26
click at [578, 282] on input "b." at bounding box center [578, 278] width 1 height 8
radio input "true"
click at [526, 464] on button "Next" at bounding box center [578, 457] width 196 height 48
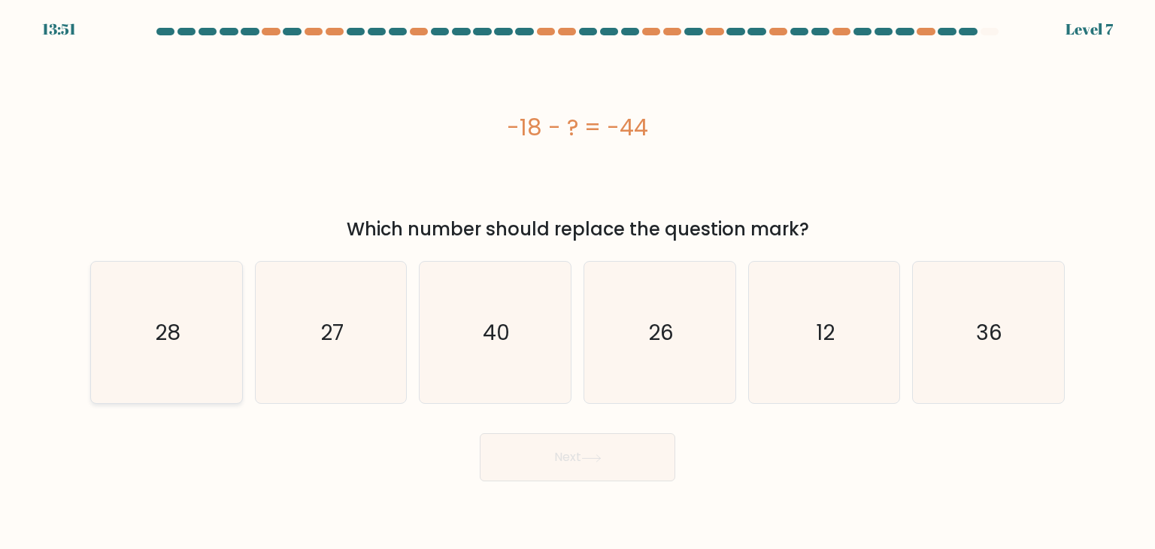
click at [159, 347] on text "28" at bounding box center [168, 332] width 26 height 30
click at [578, 282] on input "a. 28" at bounding box center [578, 278] width 1 height 8
radio input "true"
click at [554, 468] on button "Next" at bounding box center [578, 457] width 196 height 48
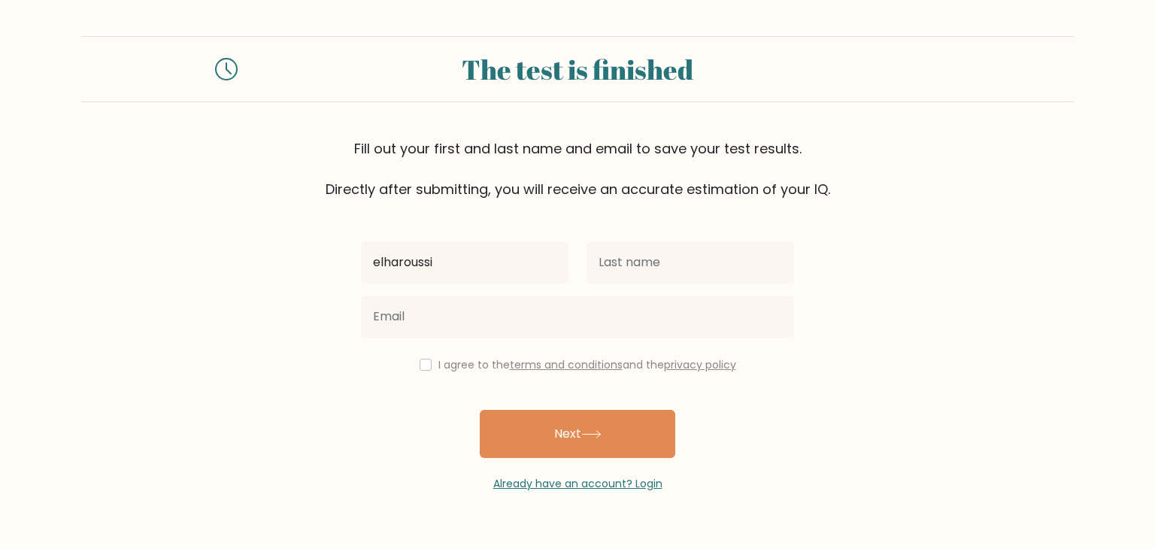
type input "elharoussi"
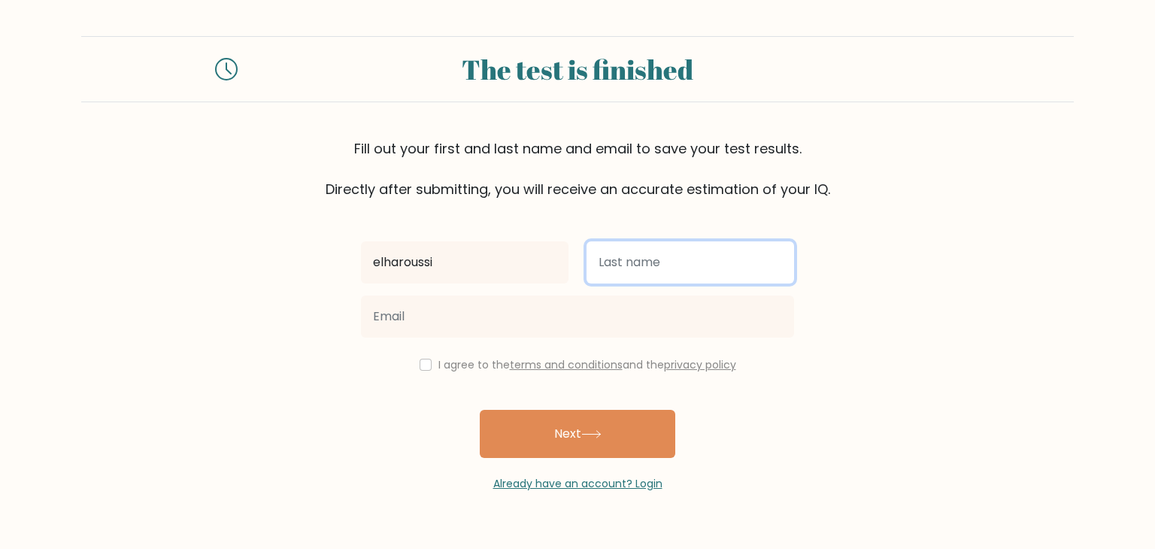
click at [629, 265] on input "text" at bounding box center [691, 262] width 208 height 42
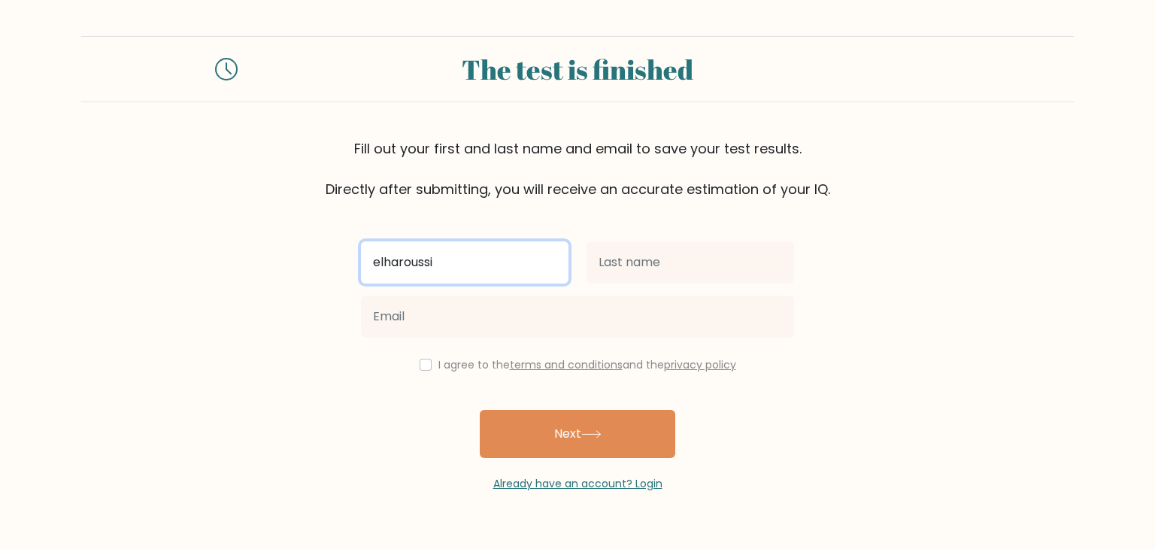
drag, startPoint x: 236, startPoint y: 241, endPoint x: 217, endPoint y: 241, distance: 19.6
click at [217, 241] on form "The test is finished Fill out your first and last name and email to save your t…" at bounding box center [577, 264] width 1155 height 456
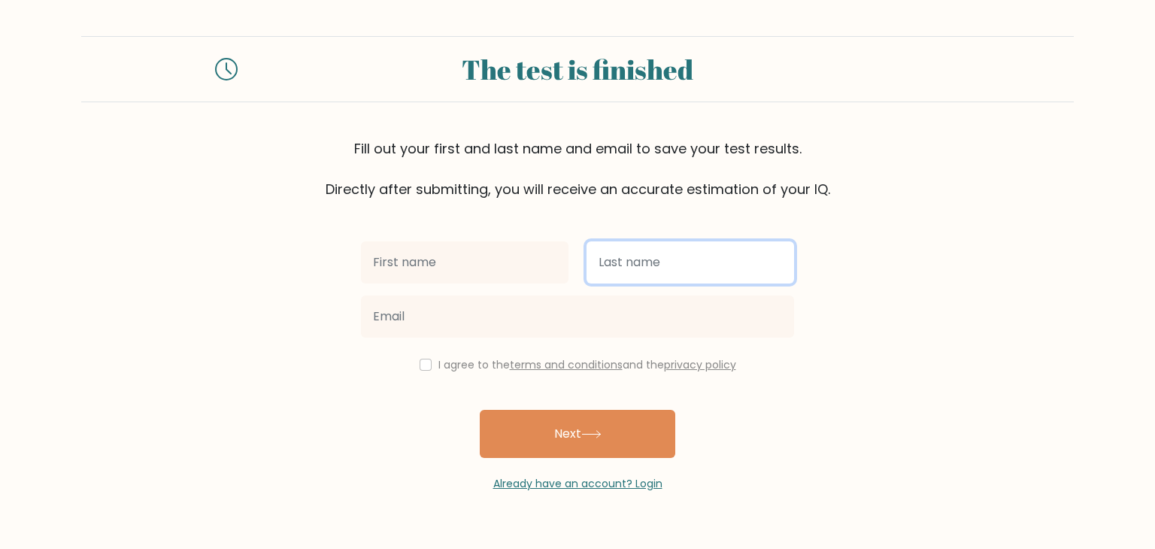
click at [623, 271] on input "text" at bounding box center [691, 262] width 208 height 42
paste input "elharoussi"
type input "elharoussi"
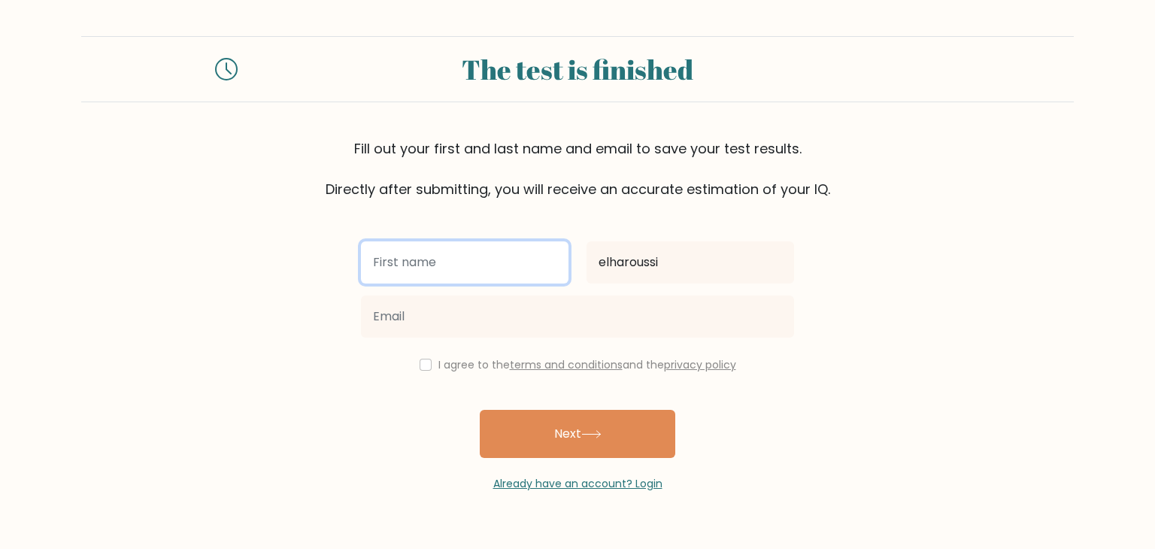
click at [459, 260] on input "text" at bounding box center [465, 262] width 208 height 42
type input "mohamed"
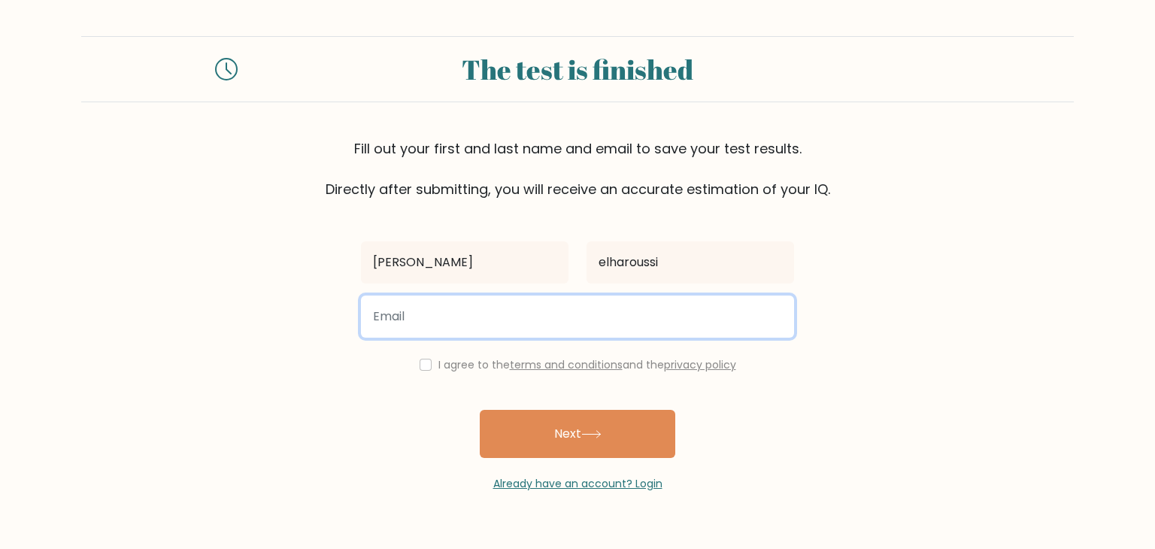
click at [446, 304] on input "email" at bounding box center [577, 317] width 433 height 42
type input "kachton7@gmail.com"
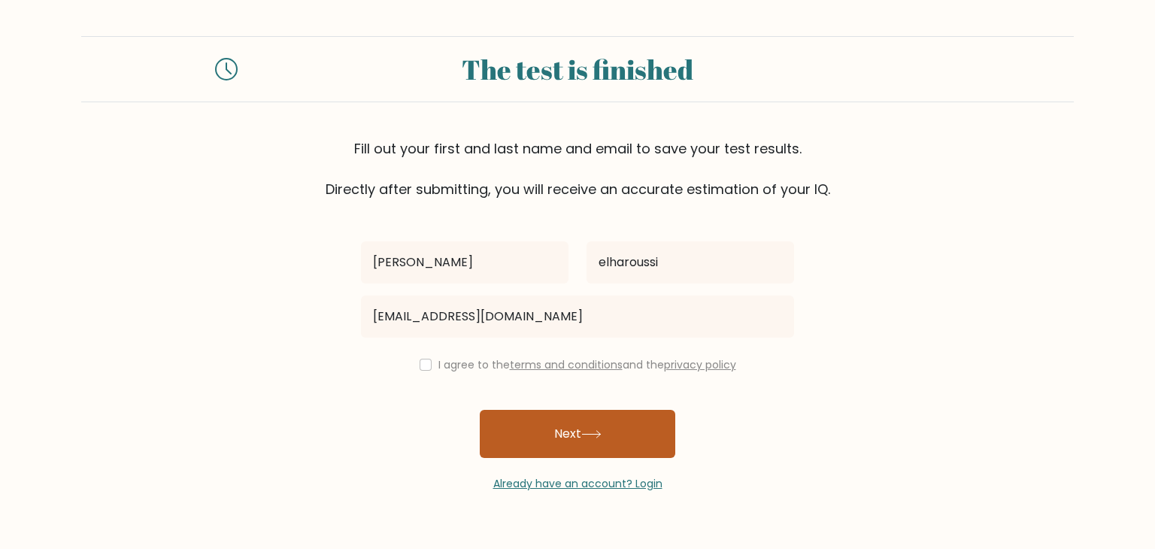
click at [605, 438] on button "Next" at bounding box center [578, 434] width 196 height 48
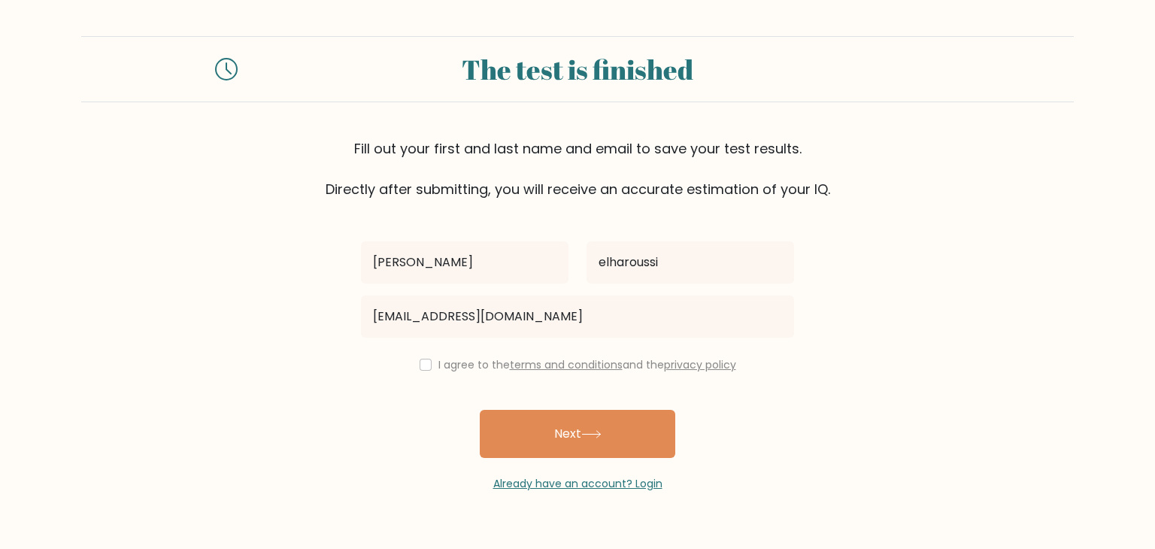
click at [419, 357] on div "I agree to the terms and conditions and the privacy policy" at bounding box center [577, 365] width 451 height 18
click at [424, 359] on input "checkbox" at bounding box center [426, 365] width 12 height 12
checkbox input "true"
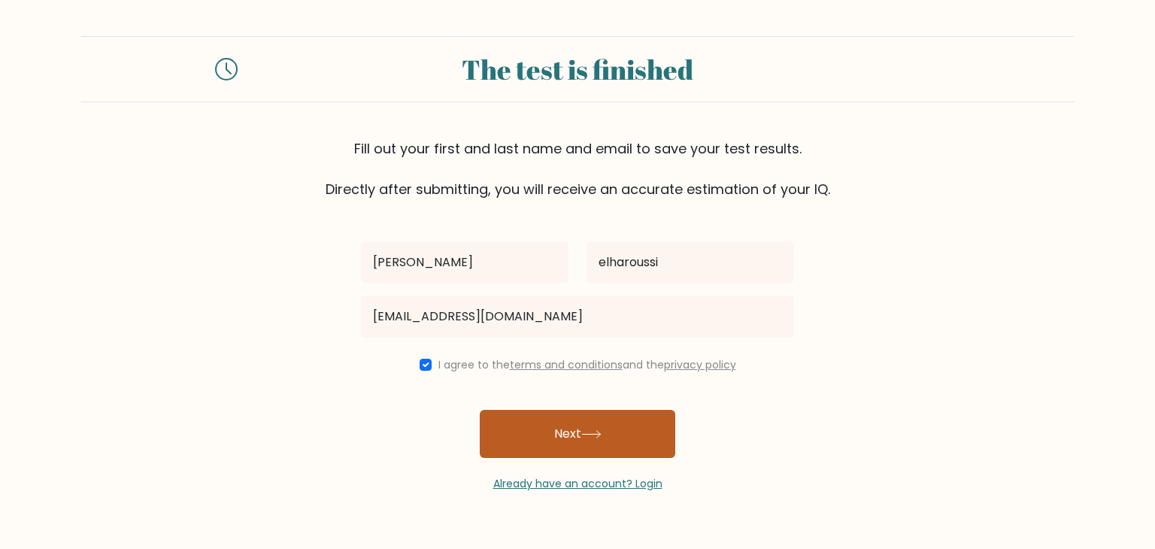
click at [535, 419] on button "Next" at bounding box center [578, 434] width 196 height 48
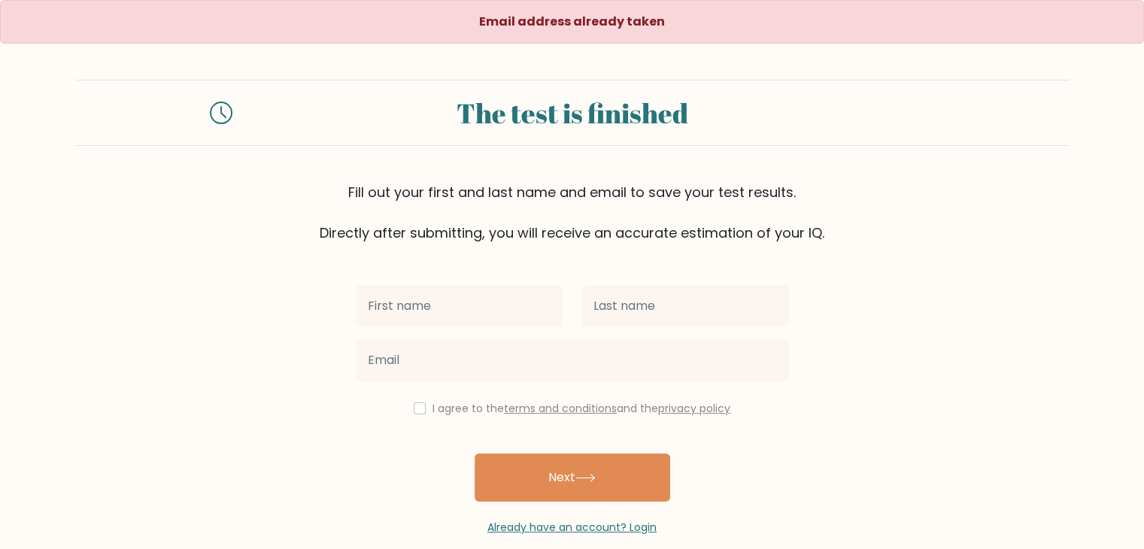
click at [454, 296] on input "text" at bounding box center [460, 306] width 208 height 42
type input "[PERSON_NAME]"
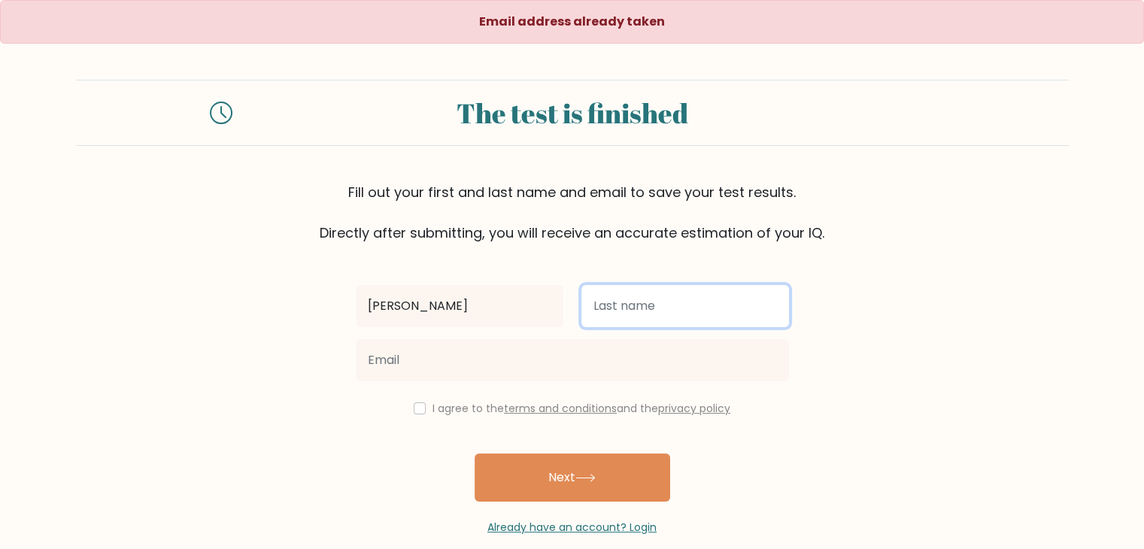
click at [611, 299] on input "text" at bounding box center [685, 306] width 208 height 42
type input "elharoussi"
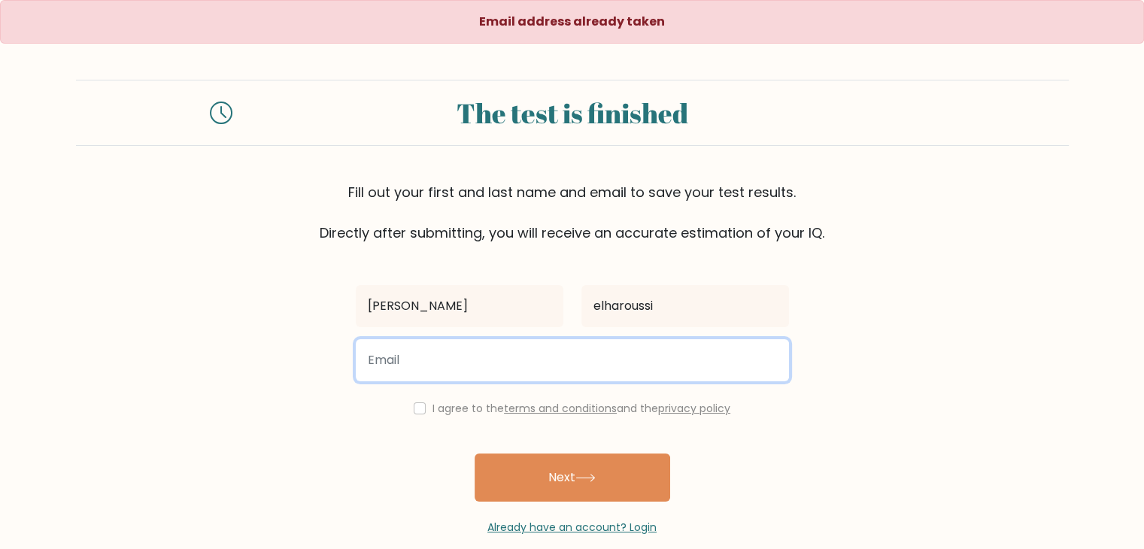
click at [486, 369] on input "email" at bounding box center [572, 360] width 433 height 42
type input "Silverpl550@gmail.com"
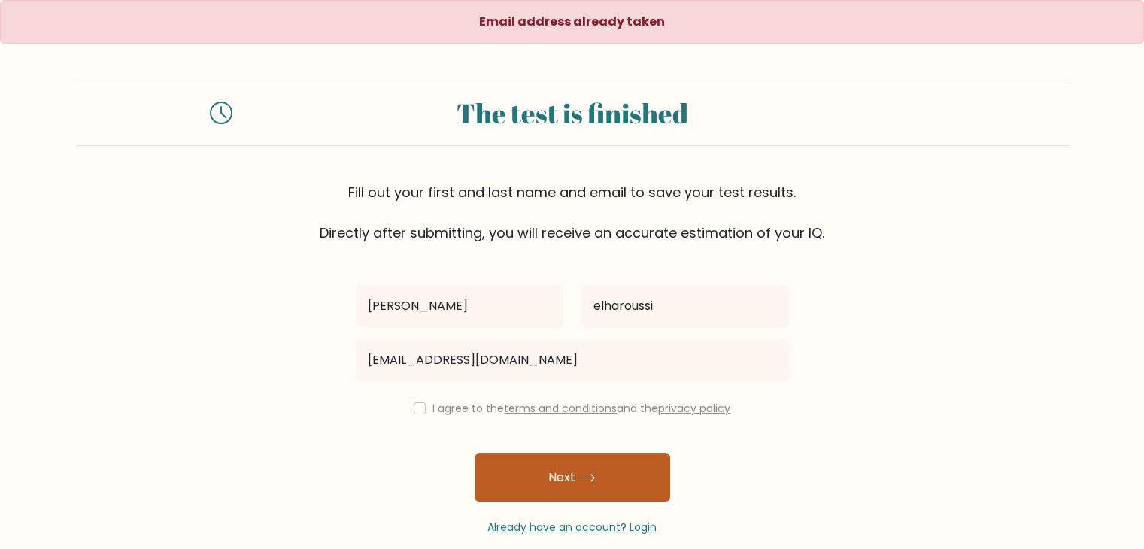
click at [575, 476] on button "Next" at bounding box center [573, 477] width 196 height 48
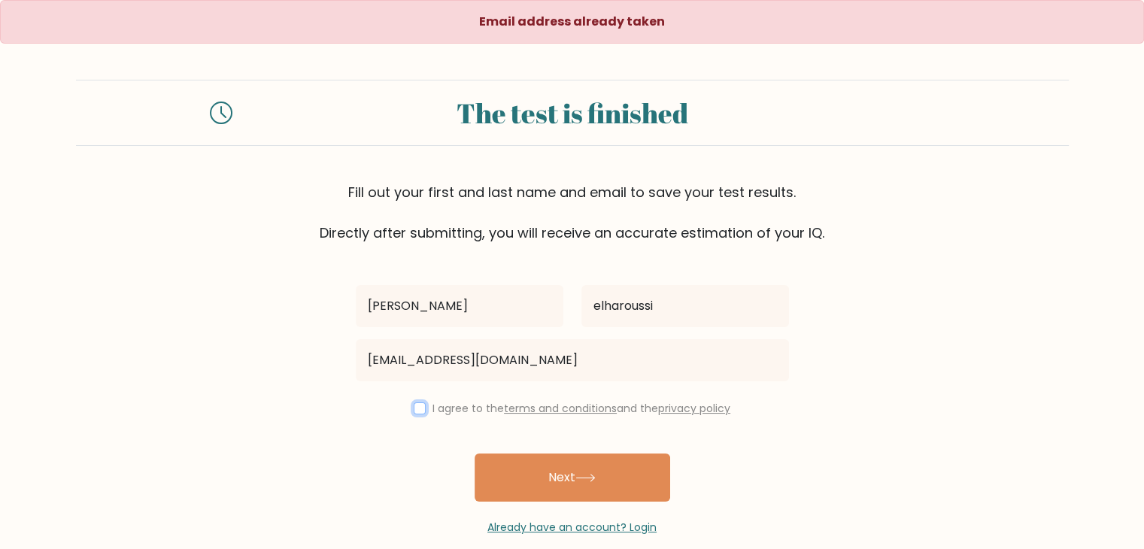
click at [418, 407] on input "checkbox" at bounding box center [420, 408] width 12 height 12
checkbox input "true"
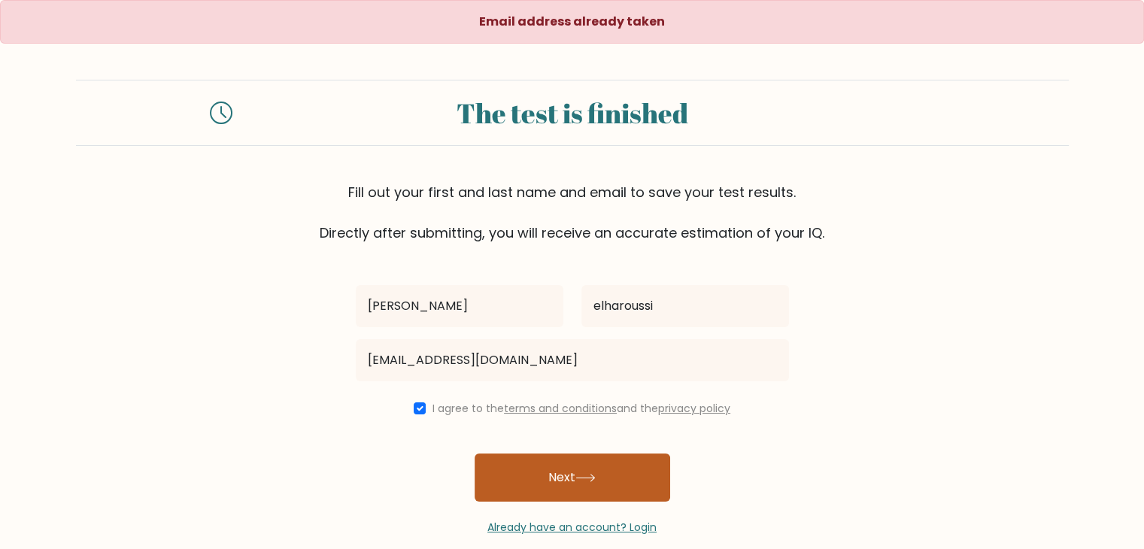
click at [548, 472] on button "Next" at bounding box center [573, 477] width 196 height 48
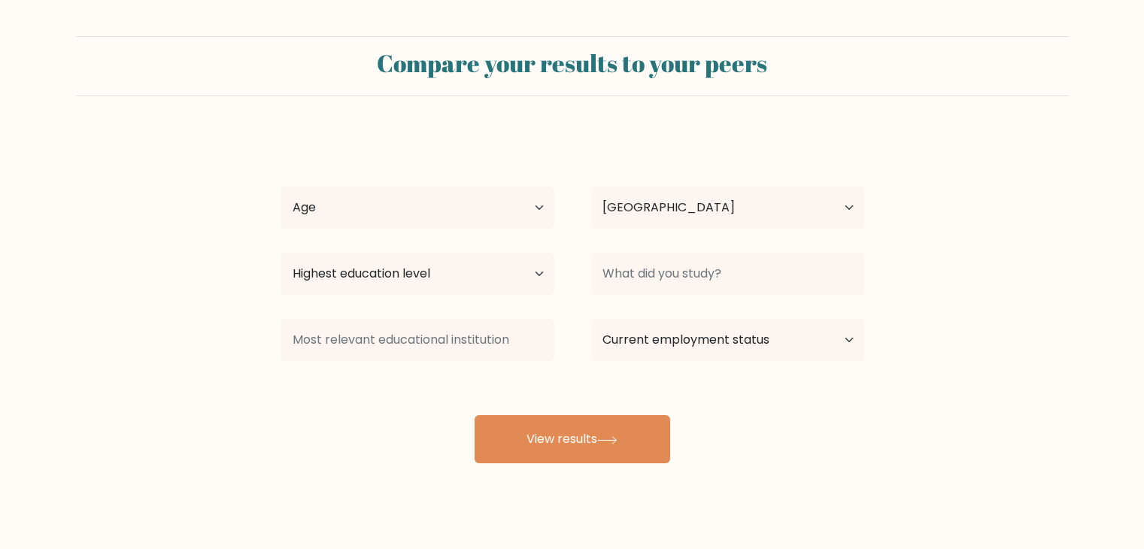
select select "MA"
click at [537, 204] on select "Age Under 18 years old 18-24 years old 25-34 years old 35-44 years old 45-54 ye…" at bounding box center [418, 208] width 274 height 42
select select "18_24"
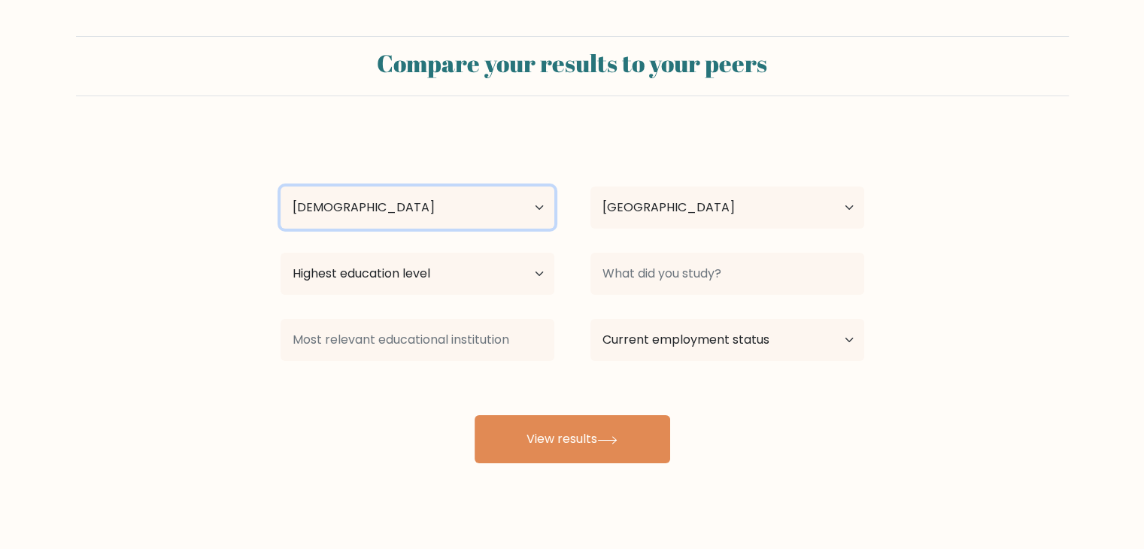
click at [281, 187] on select "Age Under 18 years old 18-24 years old 25-34 years old 35-44 years old 45-54 ye…" at bounding box center [418, 208] width 274 height 42
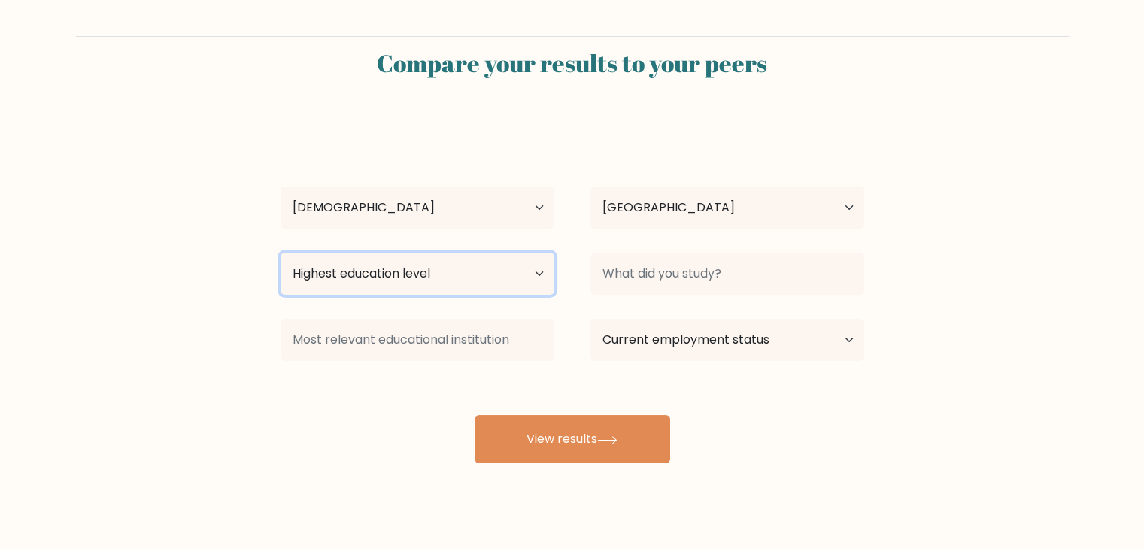
click at [541, 277] on select "Highest education level No schooling Primary Lower Secondary Upper Secondary Oc…" at bounding box center [418, 274] width 274 height 42
select select "bachelors_degree"
click at [281, 253] on select "Highest education level No schooling Primary Lower Secondary Upper Secondary Oc…" at bounding box center [418, 274] width 274 height 42
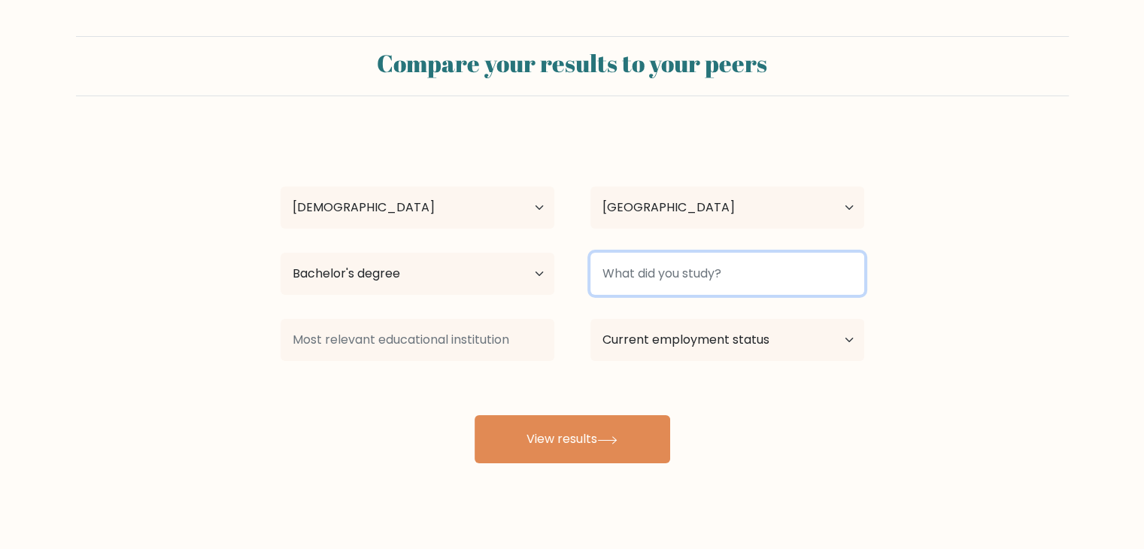
click at [715, 283] on input at bounding box center [727, 274] width 274 height 42
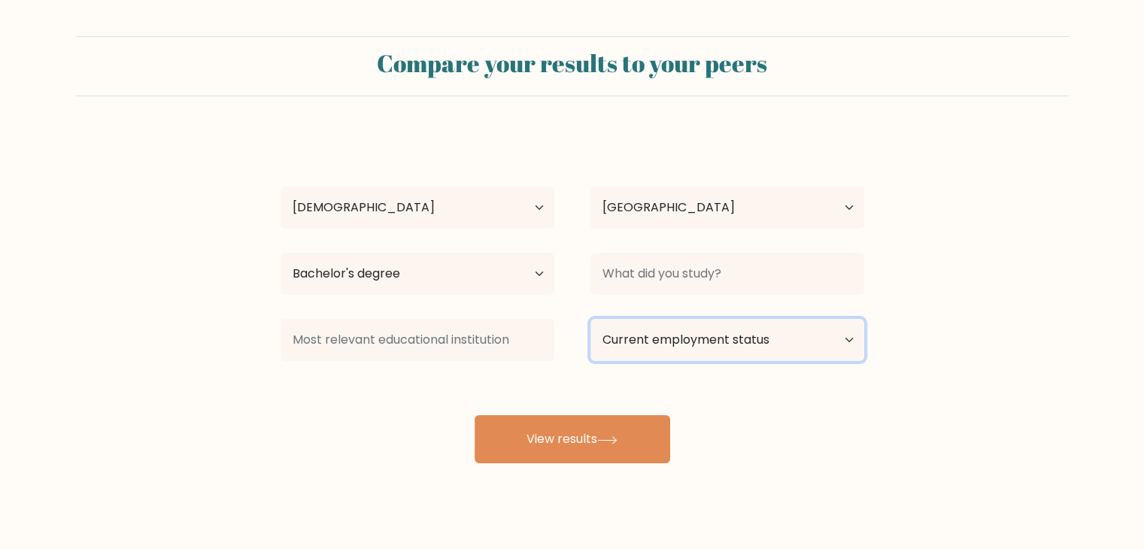
click at [815, 338] on select "Current employment status Employed Student Retired Other / prefer not to answer" at bounding box center [727, 340] width 274 height 42
select select "employed"
click at [590, 319] on select "Current employment status Employed Student Retired Other / prefer not to answer" at bounding box center [727, 340] width 274 height 42
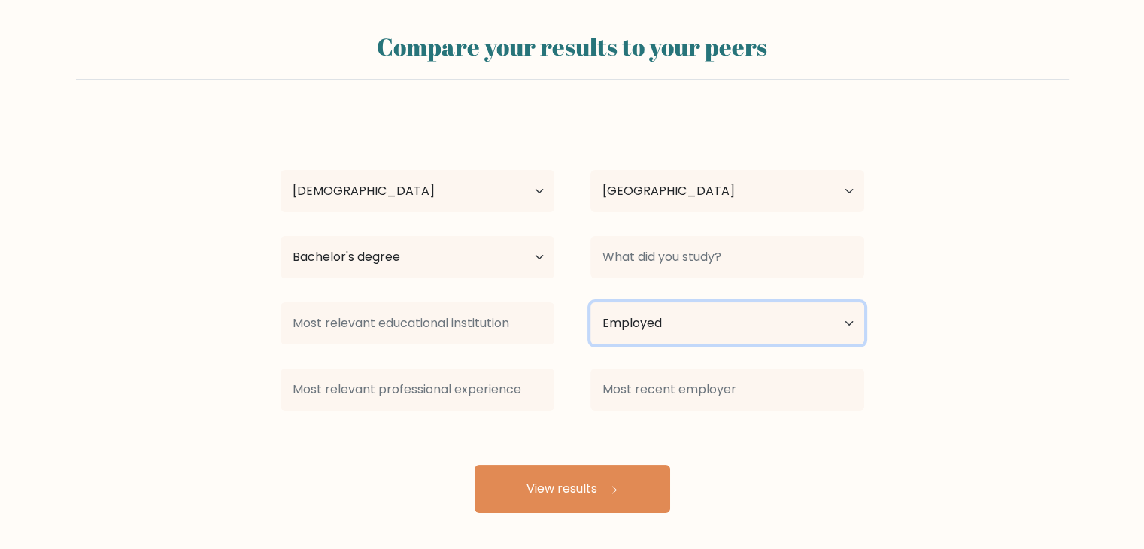
scroll to position [21, 0]
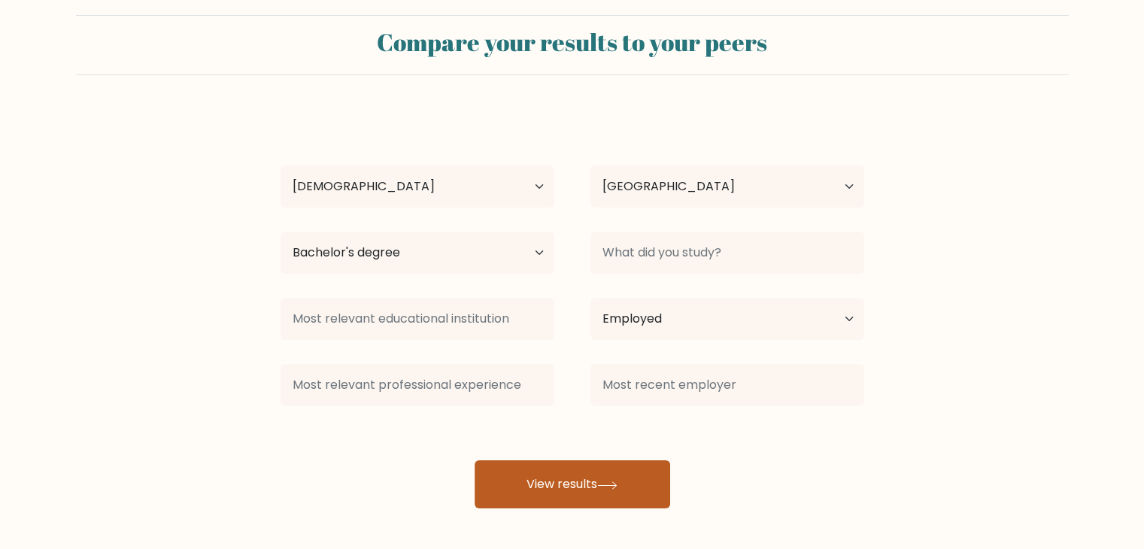
click at [554, 495] on button "View results" at bounding box center [573, 484] width 196 height 48
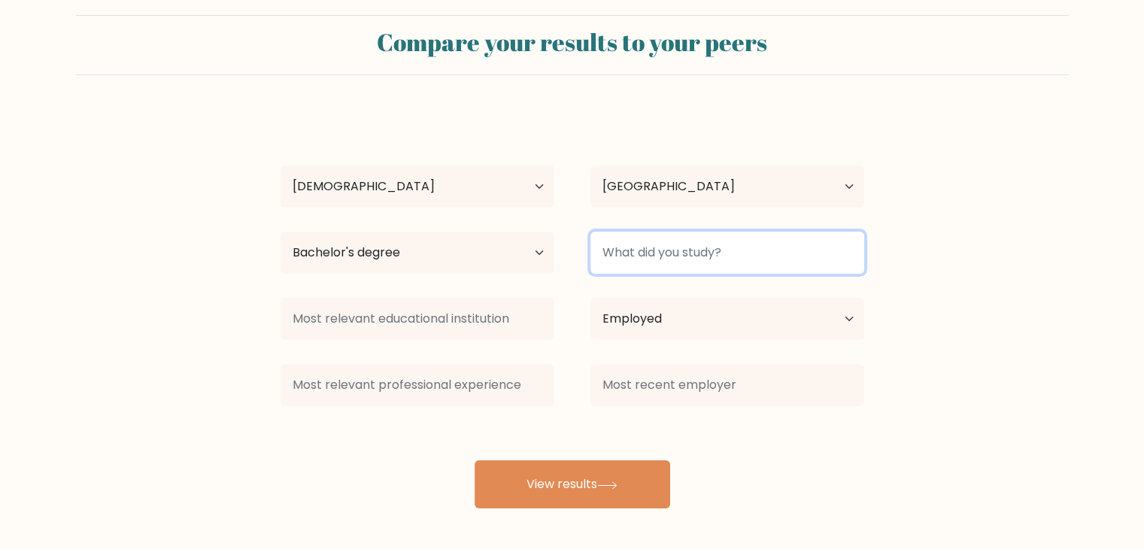
click at [732, 242] on input at bounding box center [727, 253] width 274 height 42
type input "e"
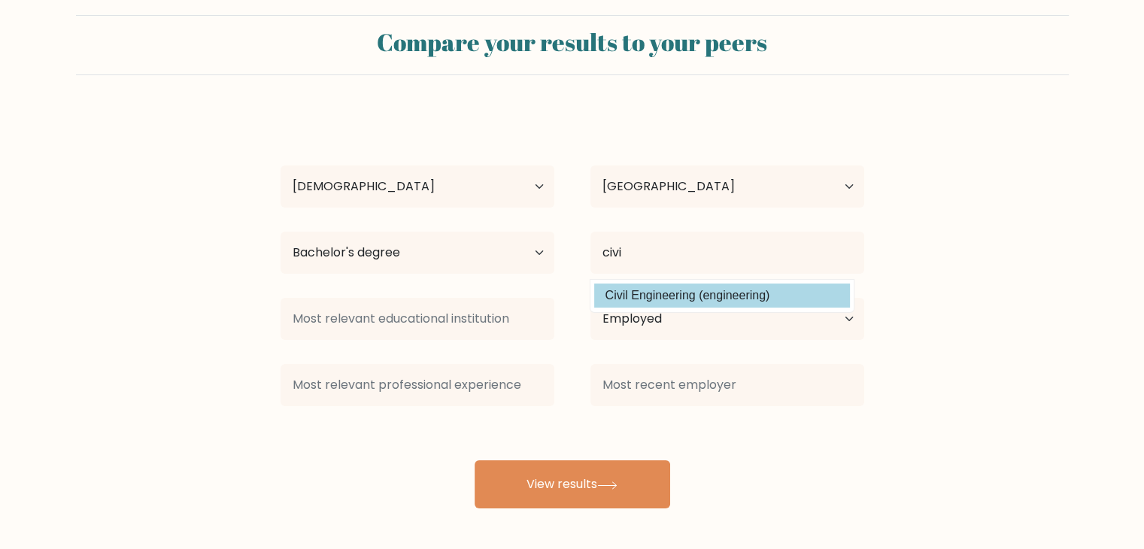
click at [660, 296] on option "Civil Engineering (engineering)" at bounding box center [722, 296] width 256 height 24
type input "Civil Engineering"
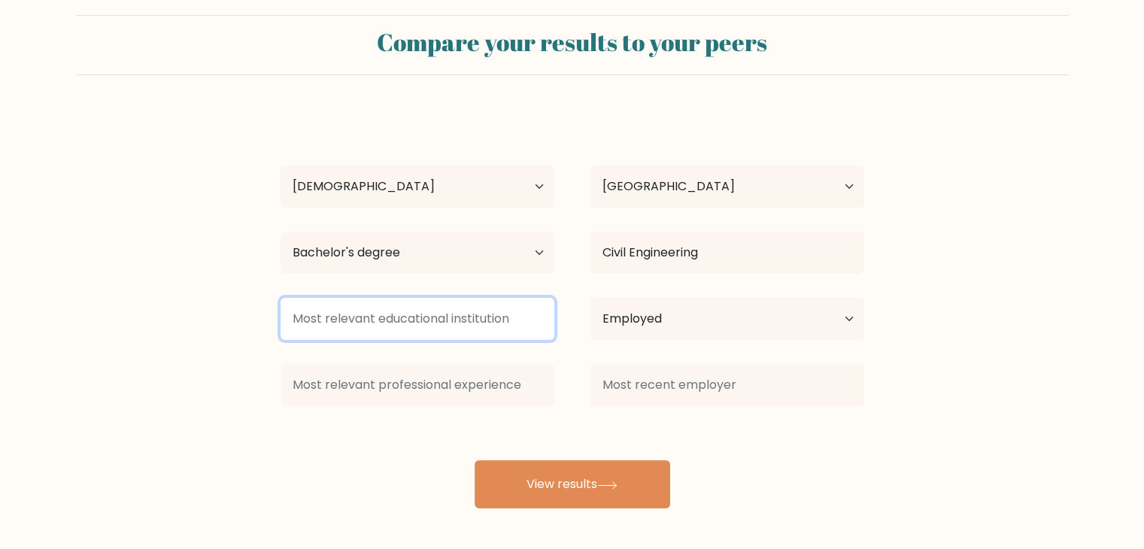
click at [472, 319] on input at bounding box center [418, 319] width 274 height 42
type input "emsi"
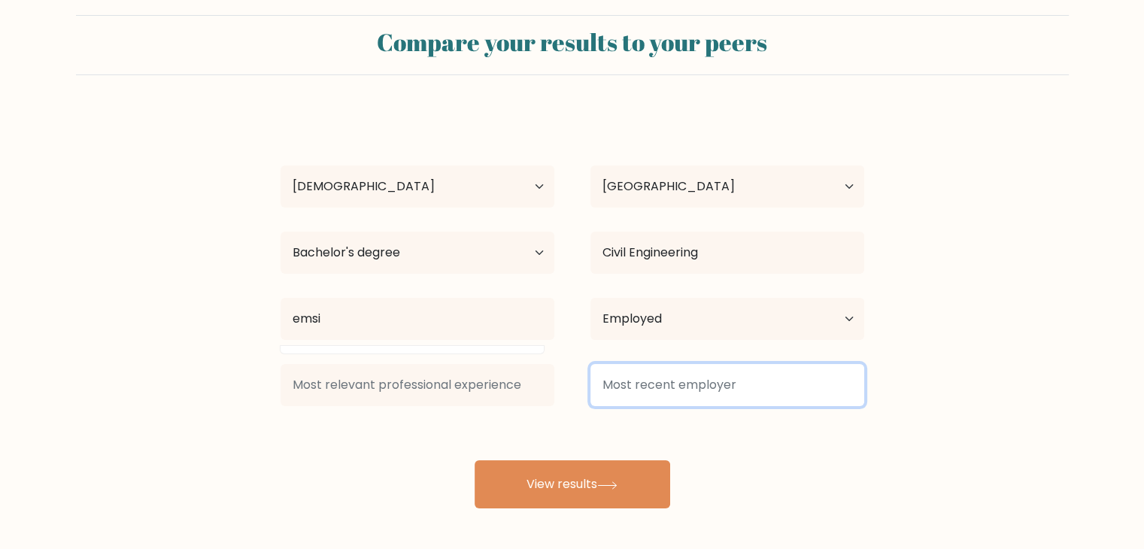
click at [693, 384] on input at bounding box center [727, 385] width 274 height 42
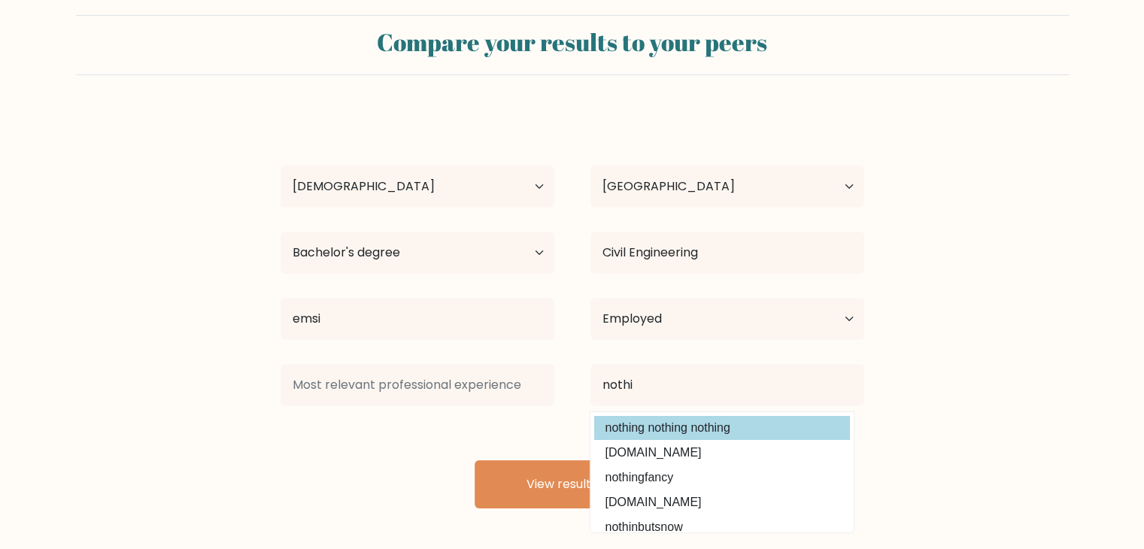
click at [642, 428] on option "nothing nothing nothing" at bounding box center [722, 428] width 256 height 24
type input "nothing nothing nothing"
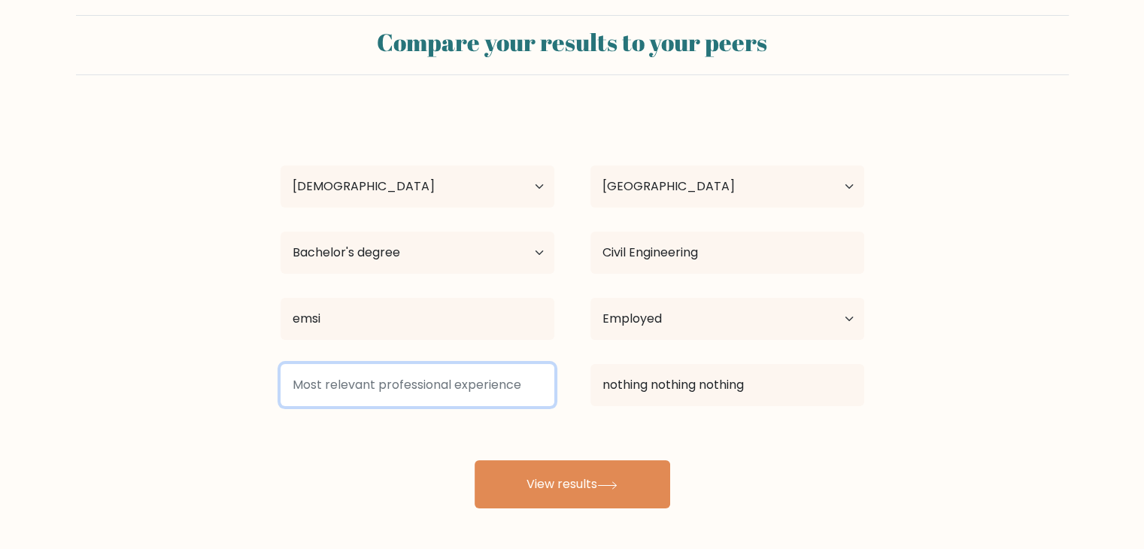
click at [438, 392] on input at bounding box center [418, 385] width 274 height 42
type input "n"
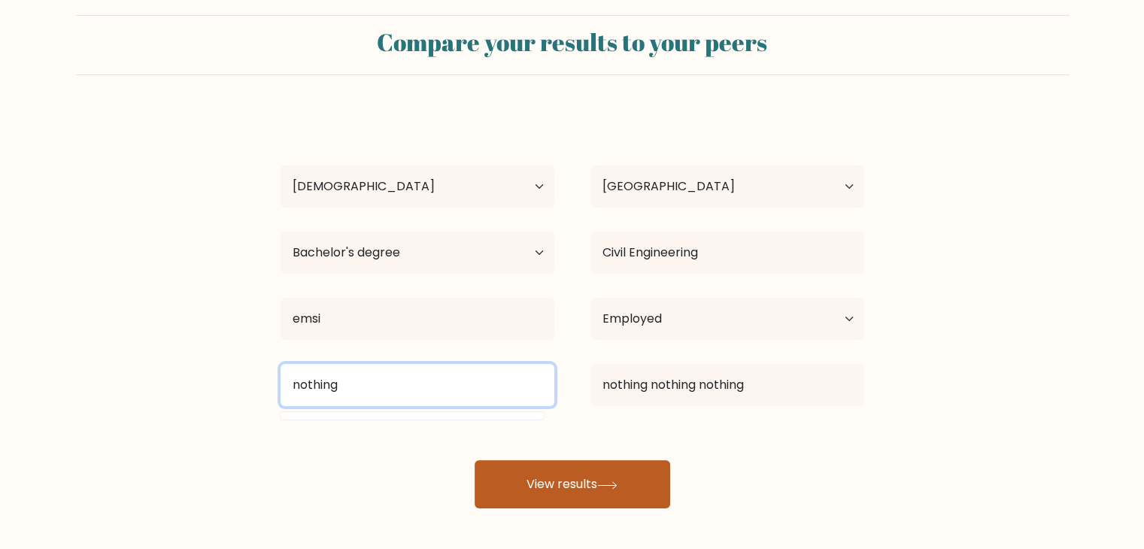
type input "nothing"
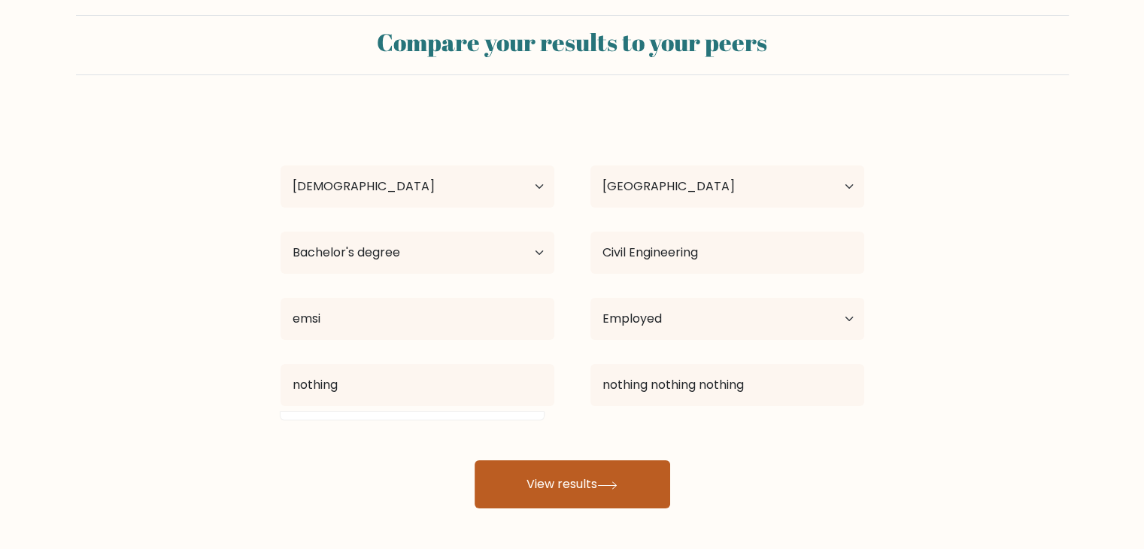
click at [560, 478] on button "View results" at bounding box center [573, 484] width 196 height 48
